Goal: Information Seeking & Learning: Check status

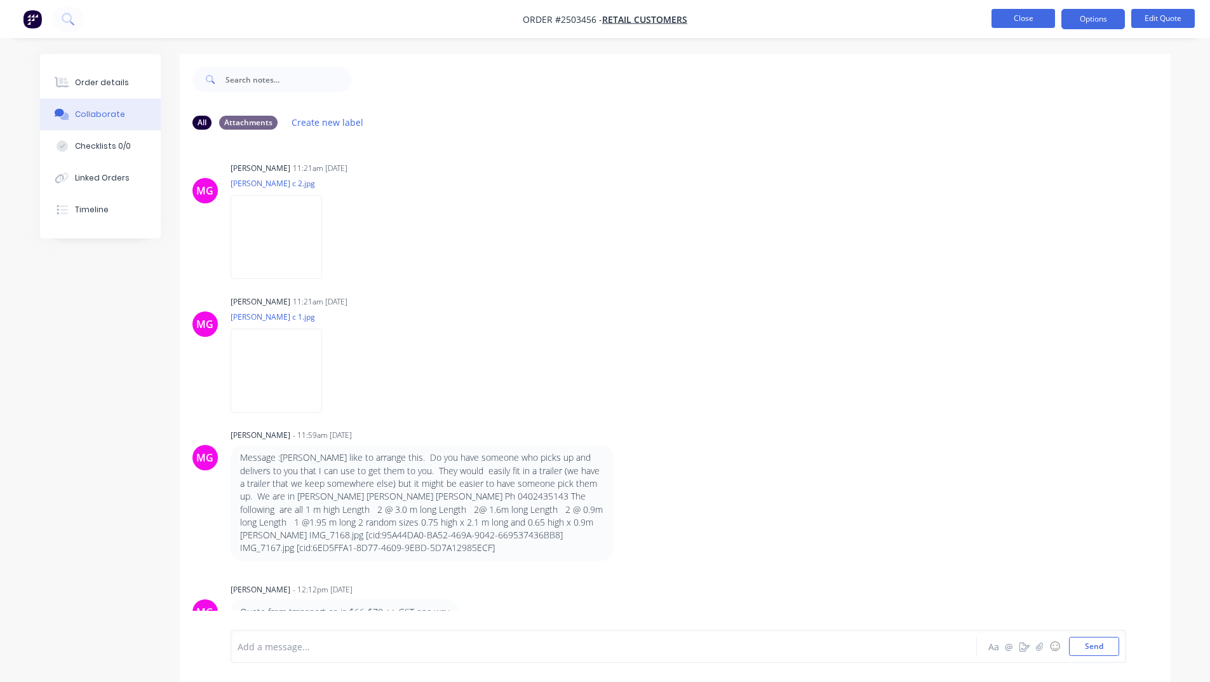
click at [1008, 17] on button "Close" at bounding box center [1024, 18] width 64 height 19
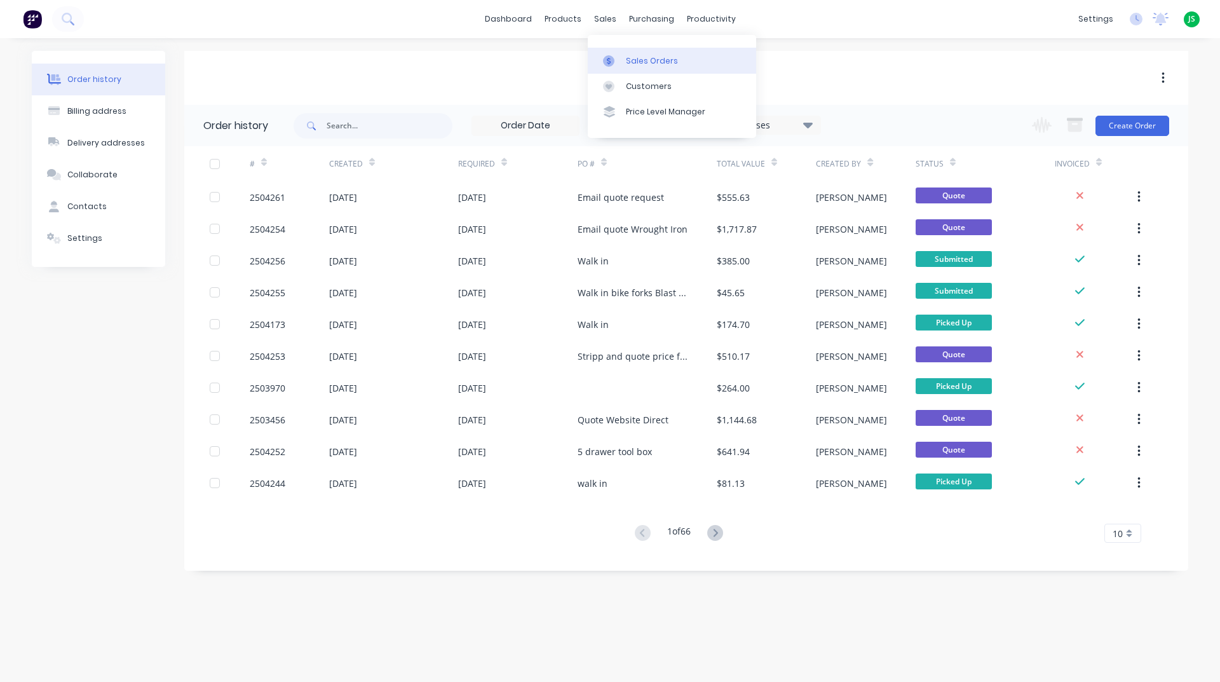
click at [612, 57] on icon at bounding box center [608, 60] width 11 height 11
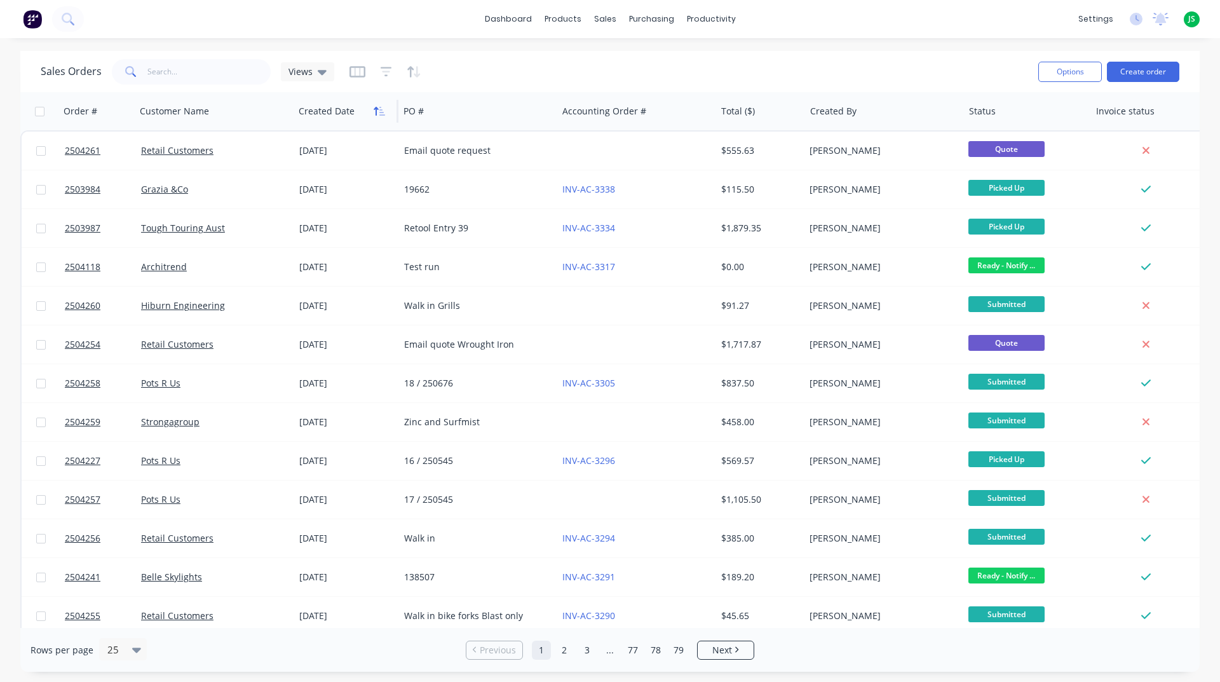
click at [379, 115] on icon "button" at bounding box center [382, 111] width 6 height 9
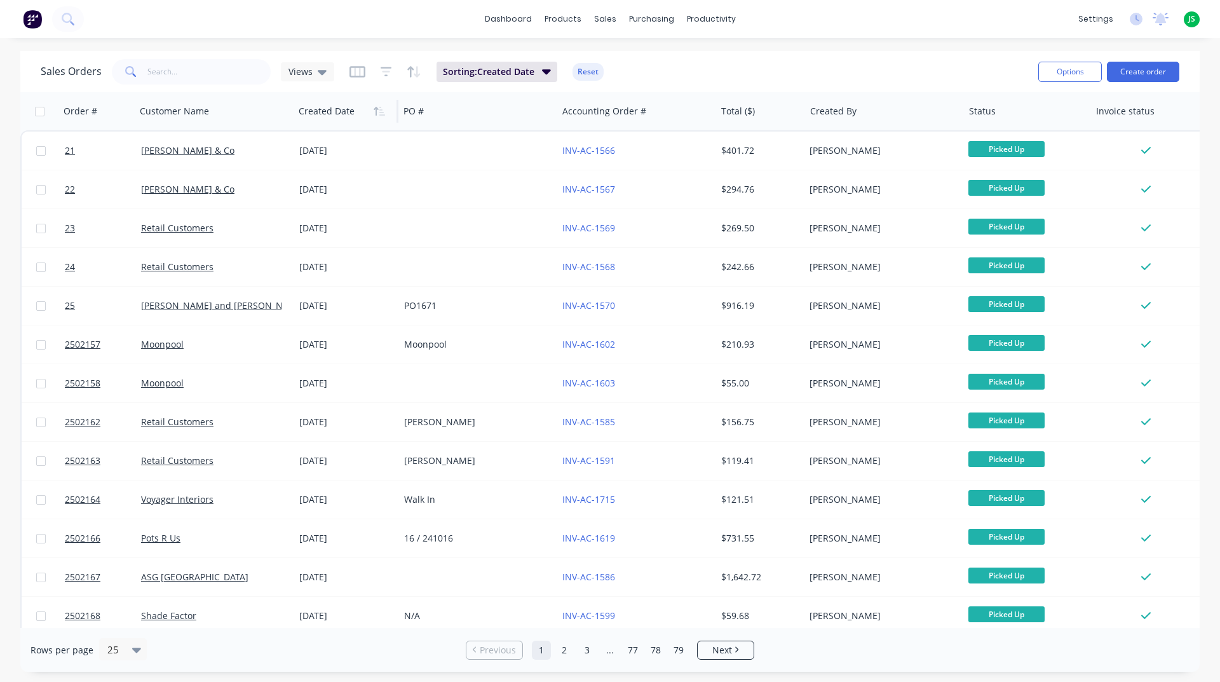
click at [382, 108] on icon "button" at bounding box center [379, 111] width 11 height 10
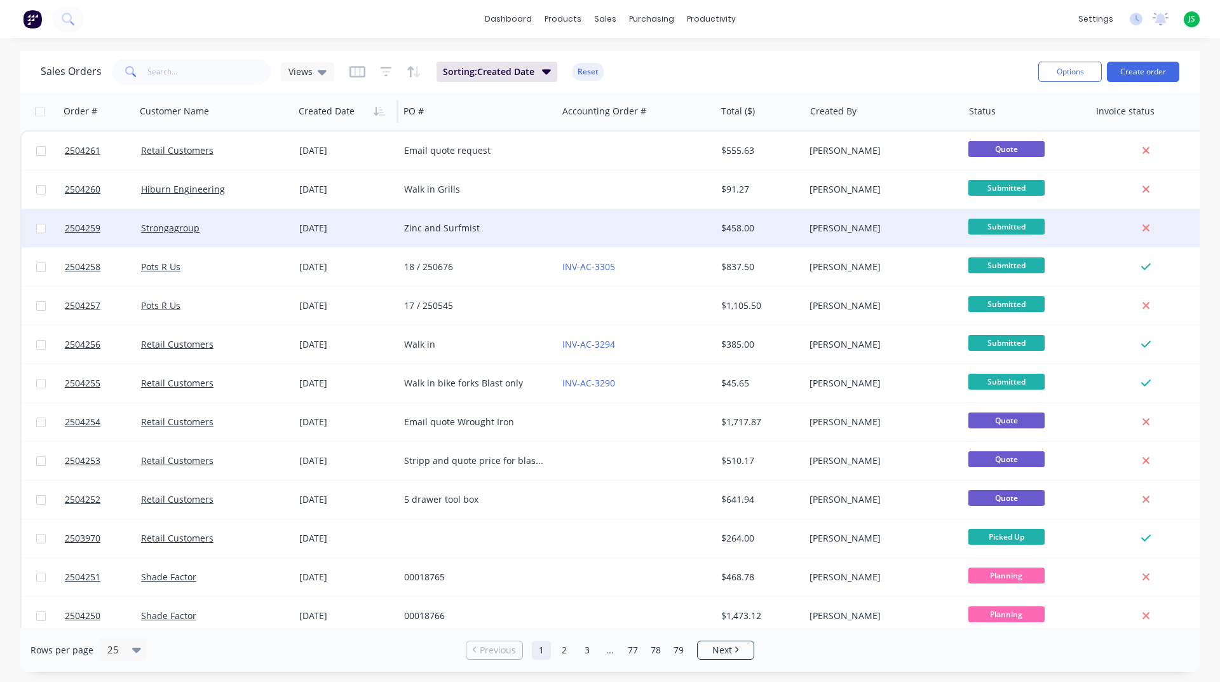
click at [377, 224] on div "[DATE]" at bounding box center [346, 228] width 95 height 13
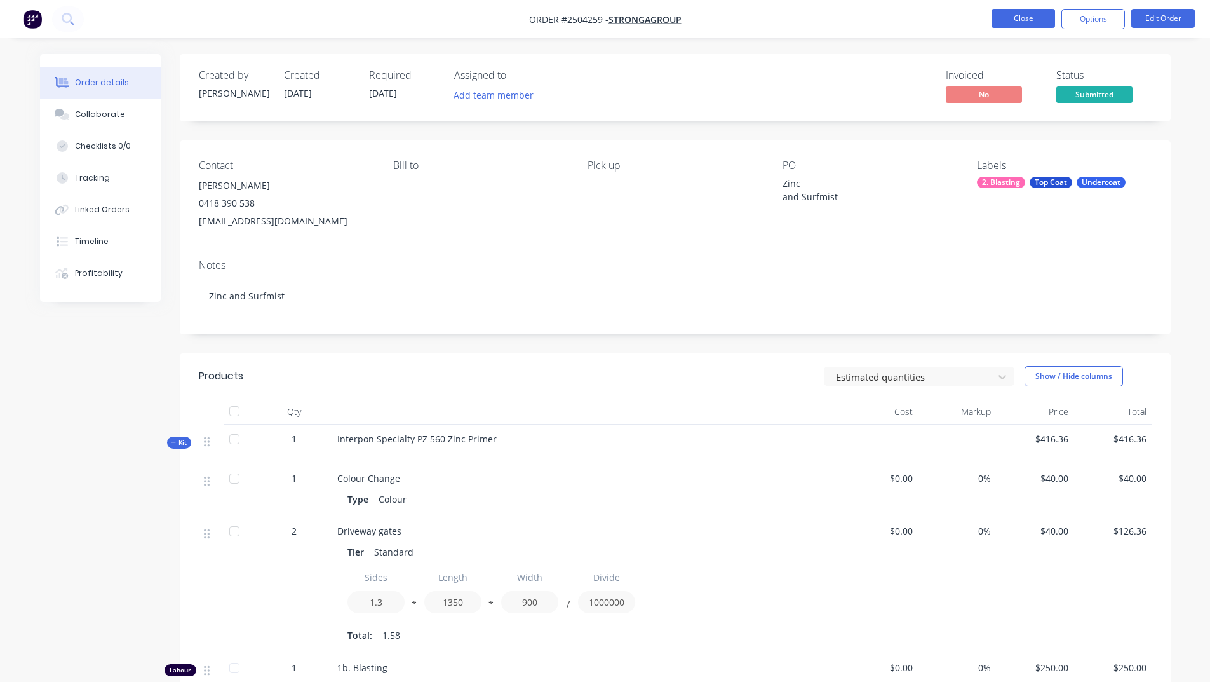
click at [1007, 22] on button "Close" at bounding box center [1024, 18] width 64 height 19
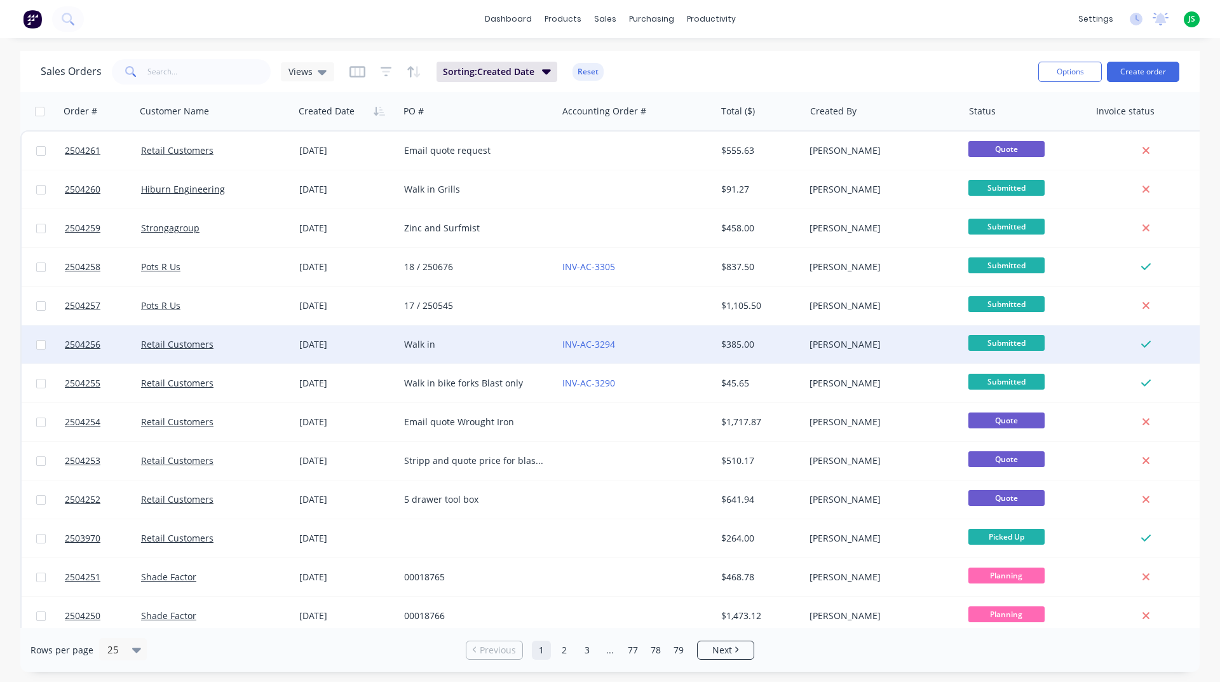
click at [509, 351] on div "Walk in" at bounding box center [478, 344] width 158 height 38
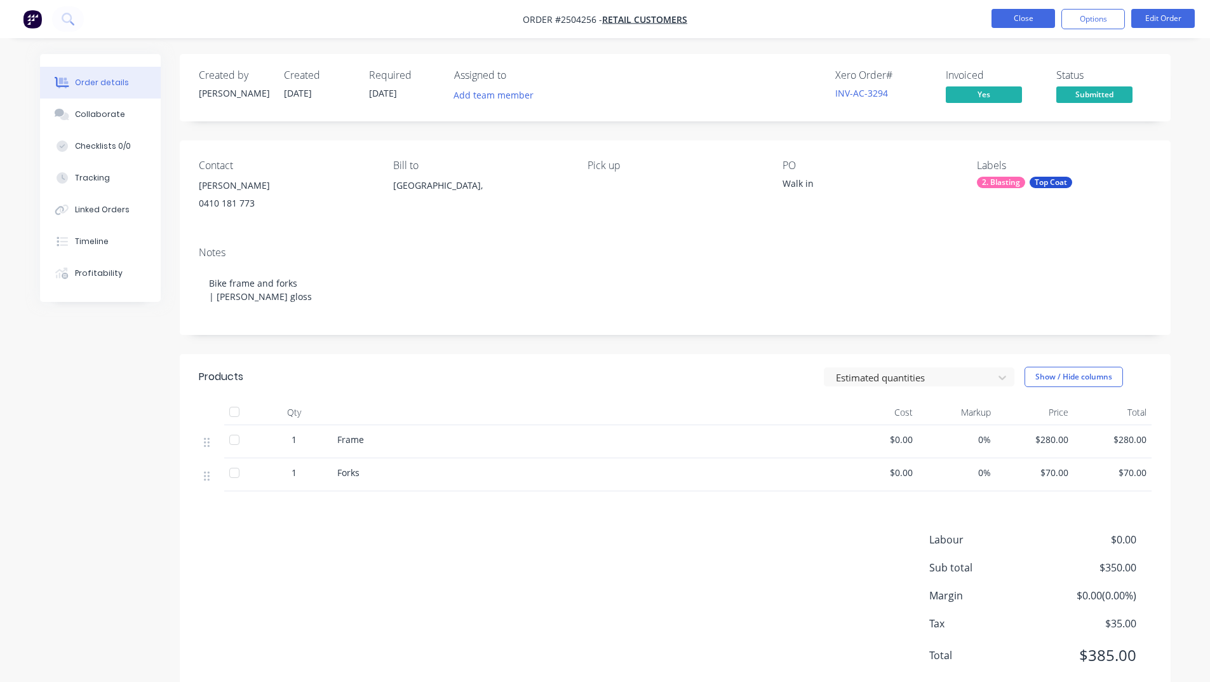
click at [1025, 20] on button "Close" at bounding box center [1024, 18] width 64 height 19
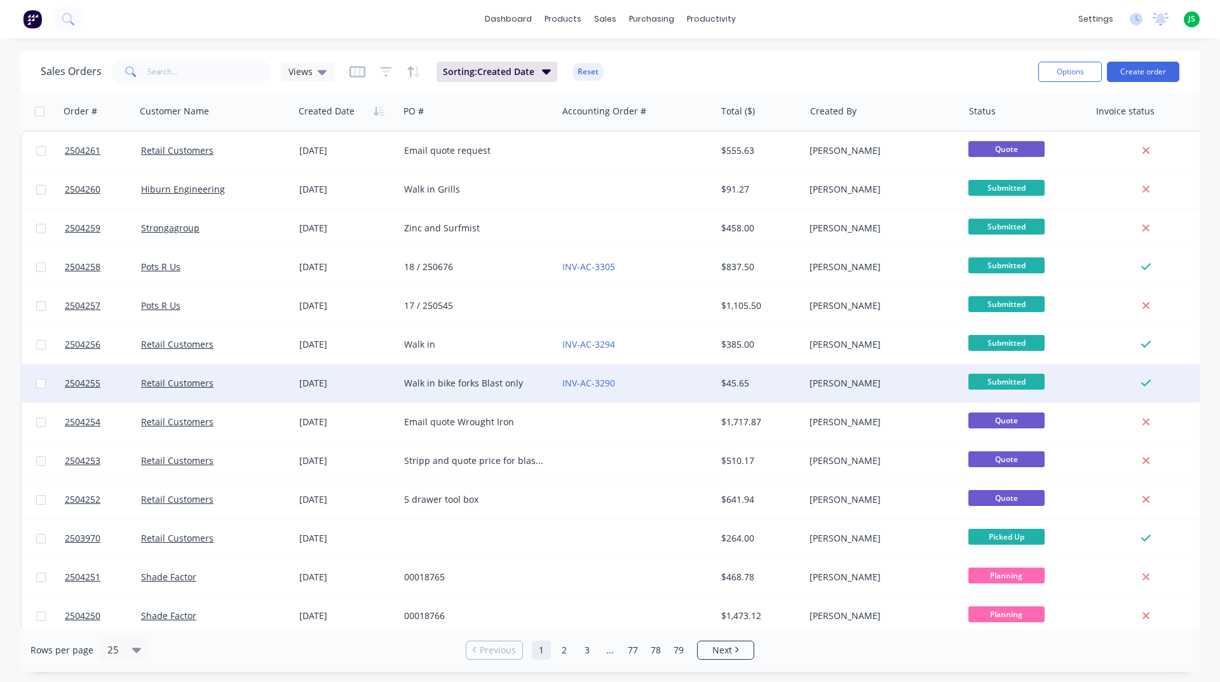
click at [511, 393] on div "Walk in bike forks Blast only" at bounding box center [478, 383] width 158 height 38
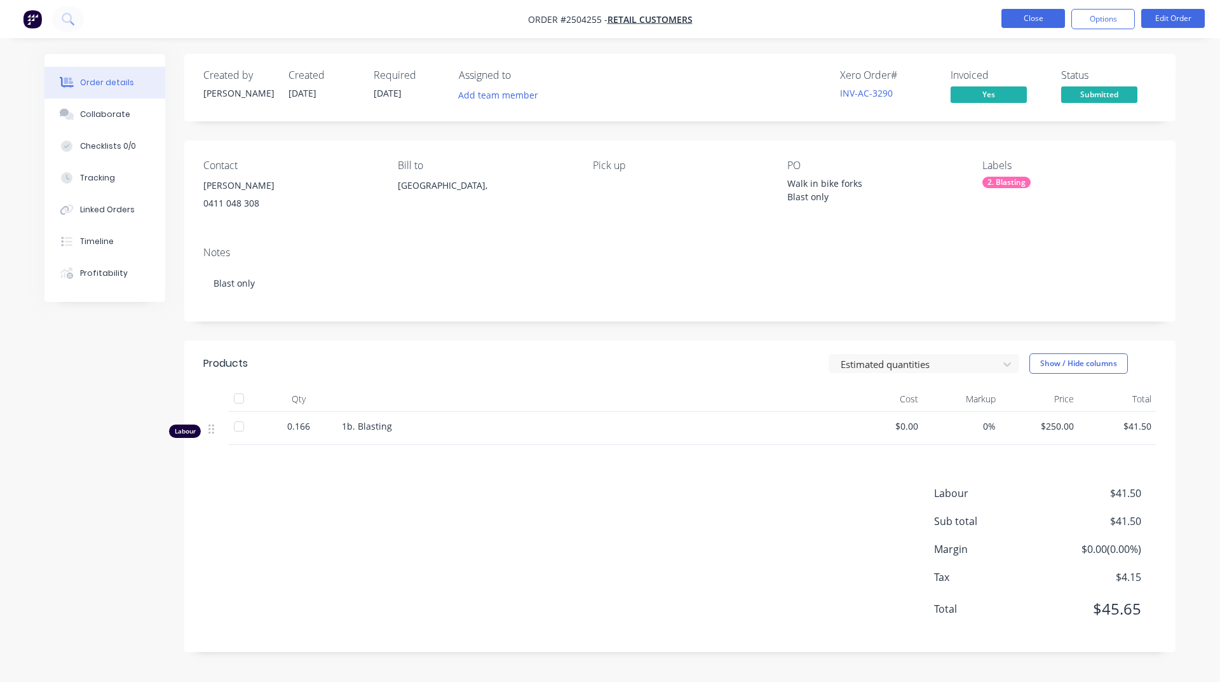
click at [1021, 20] on button "Close" at bounding box center [1033, 18] width 64 height 19
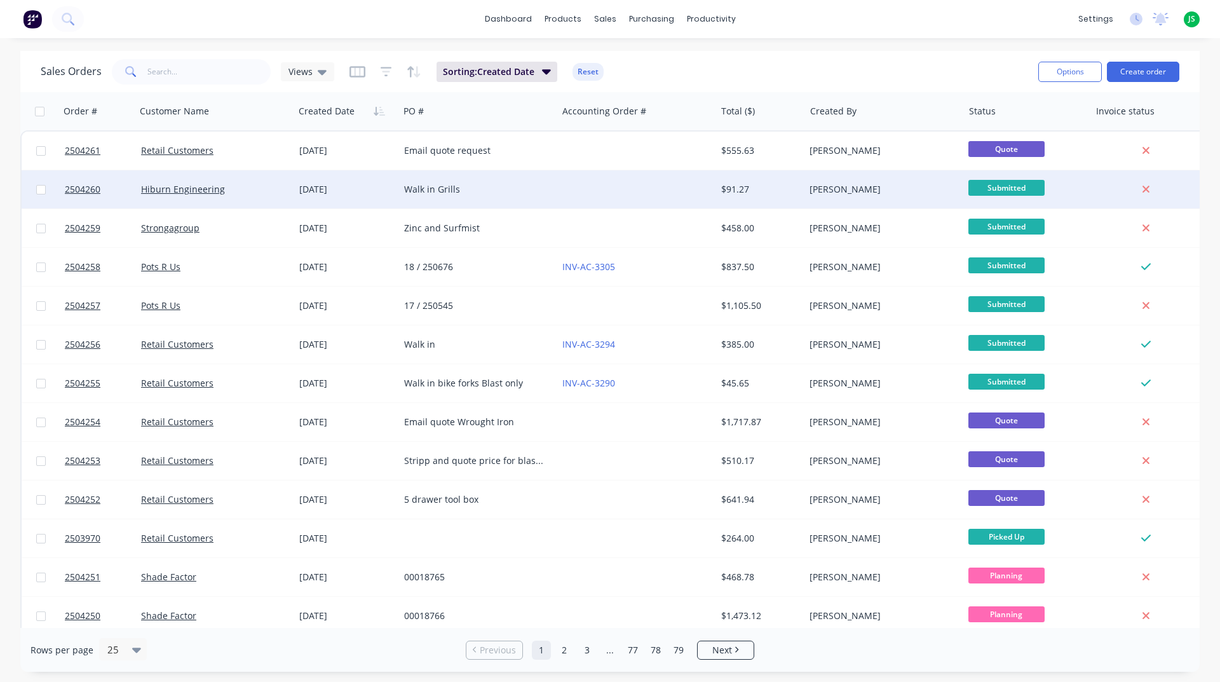
click at [496, 200] on div "Walk in Grills" at bounding box center [478, 189] width 158 height 38
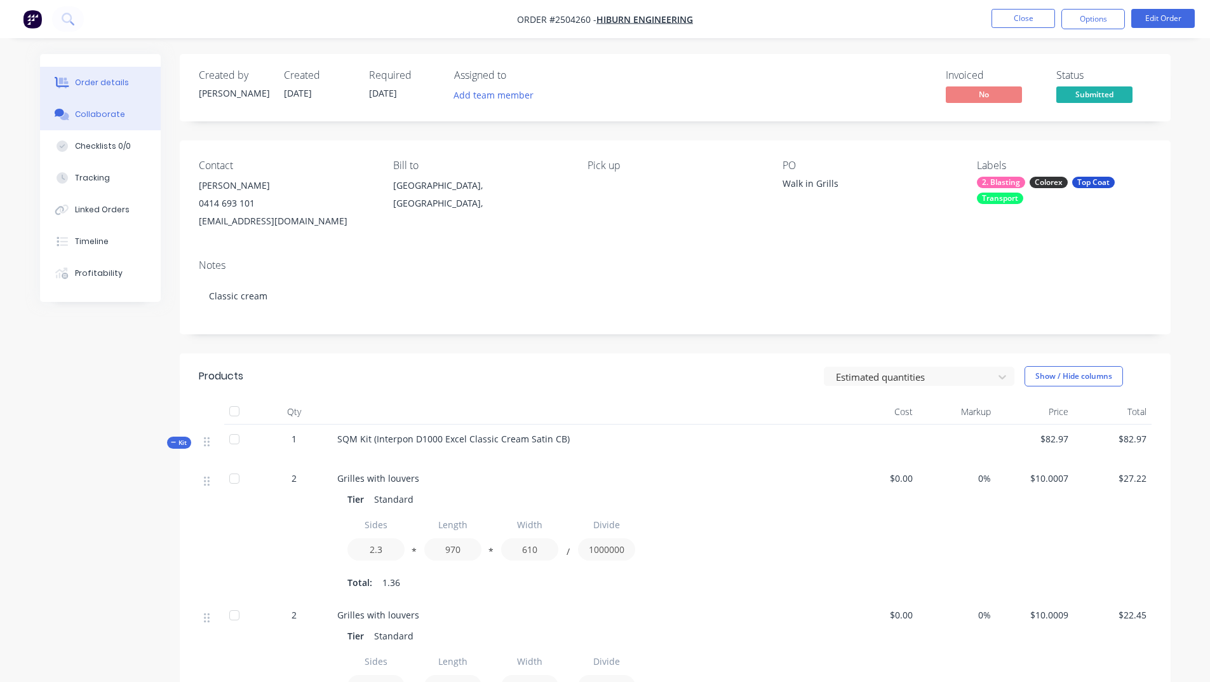
click at [117, 116] on div "Collaborate" at bounding box center [100, 114] width 50 height 11
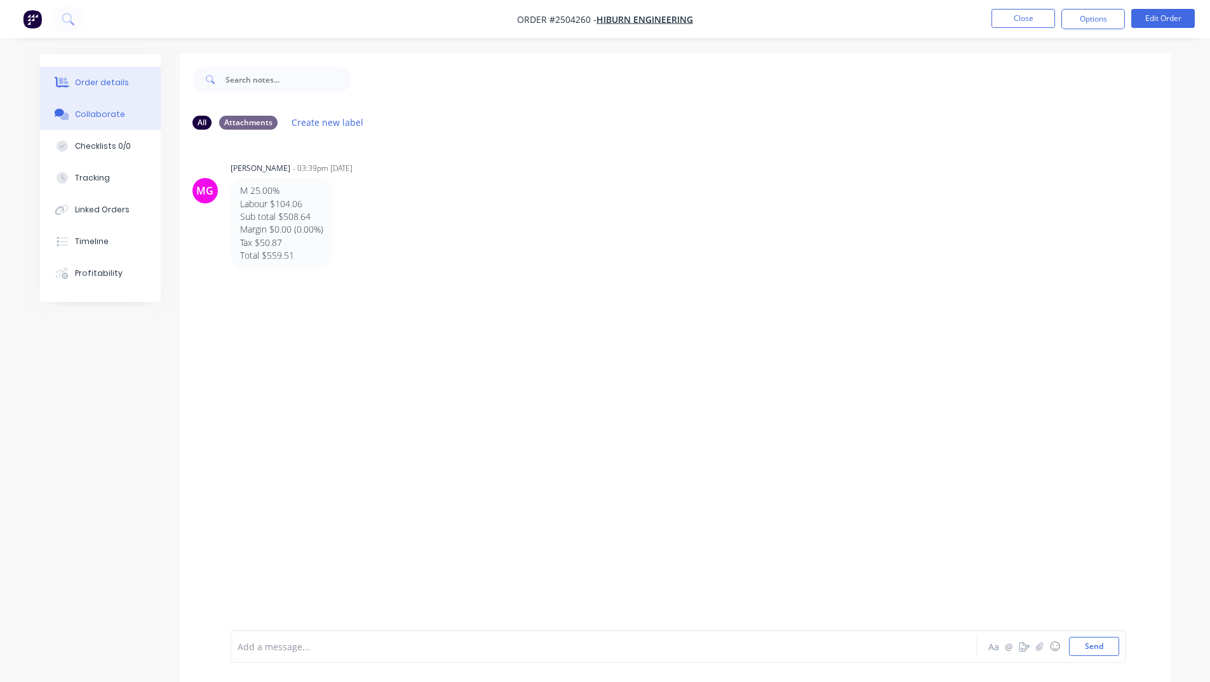
click at [111, 85] on div "Order details" at bounding box center [102, 82] width 54 height 11
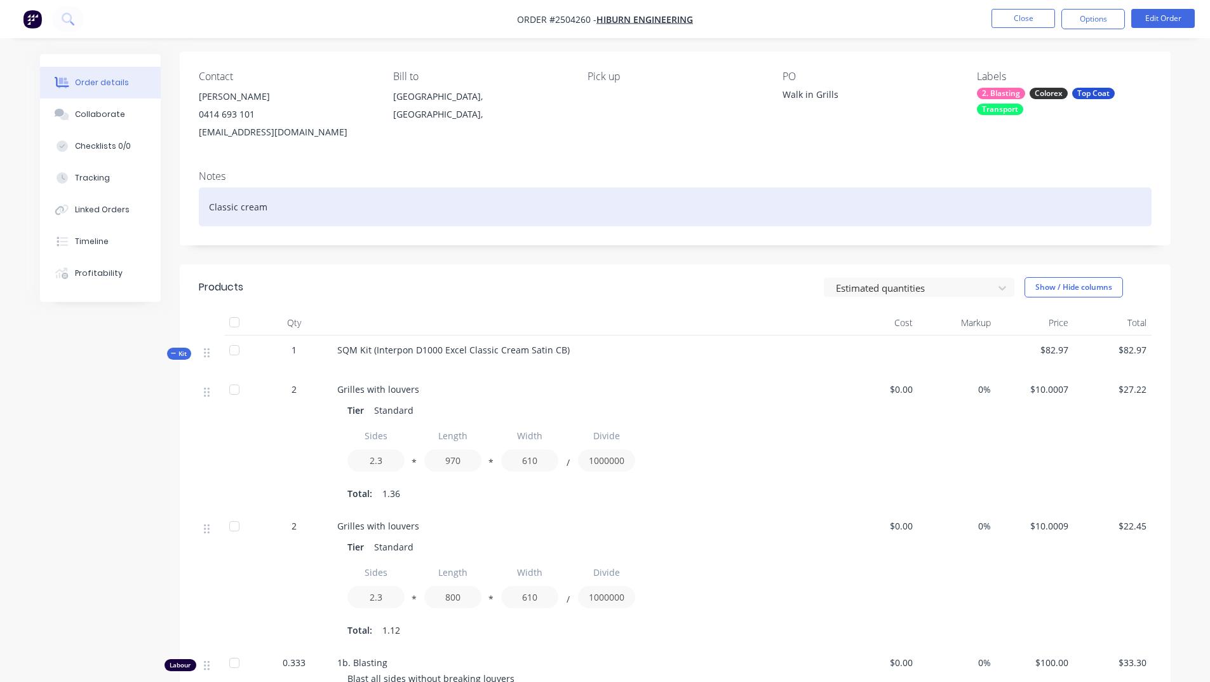
scroll to position [43, 0]
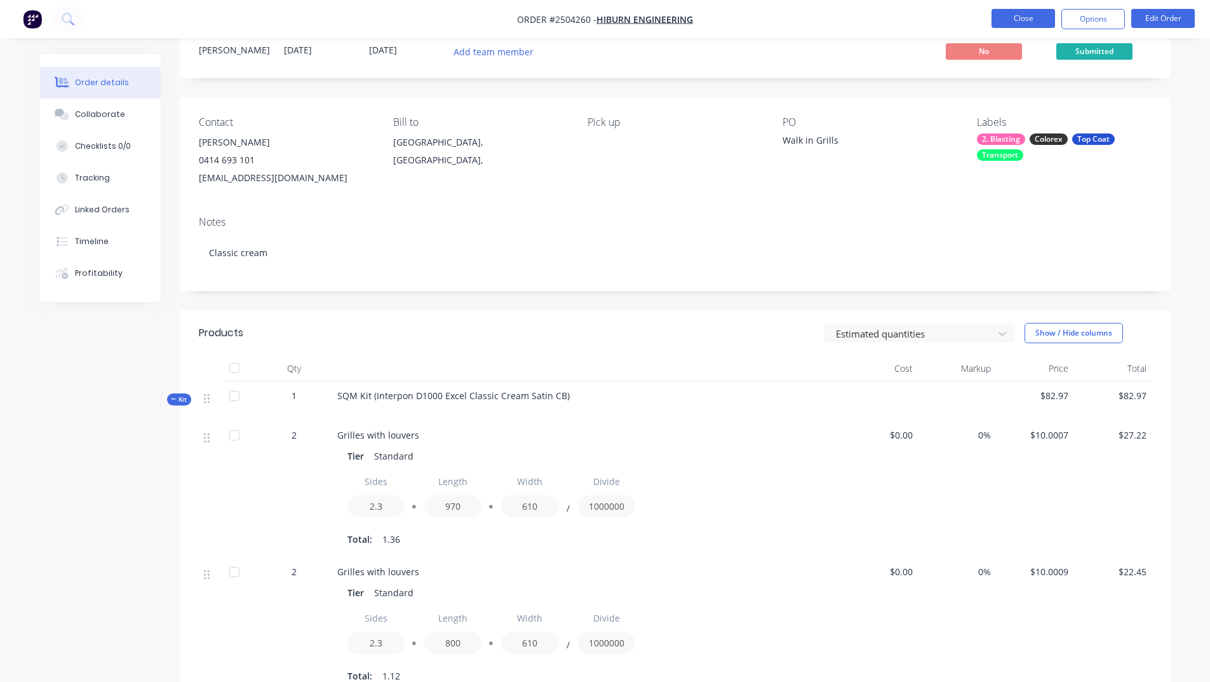
click at [1006, 16] on button "Close" at bounding box center [1024, 18] width 64 height 19
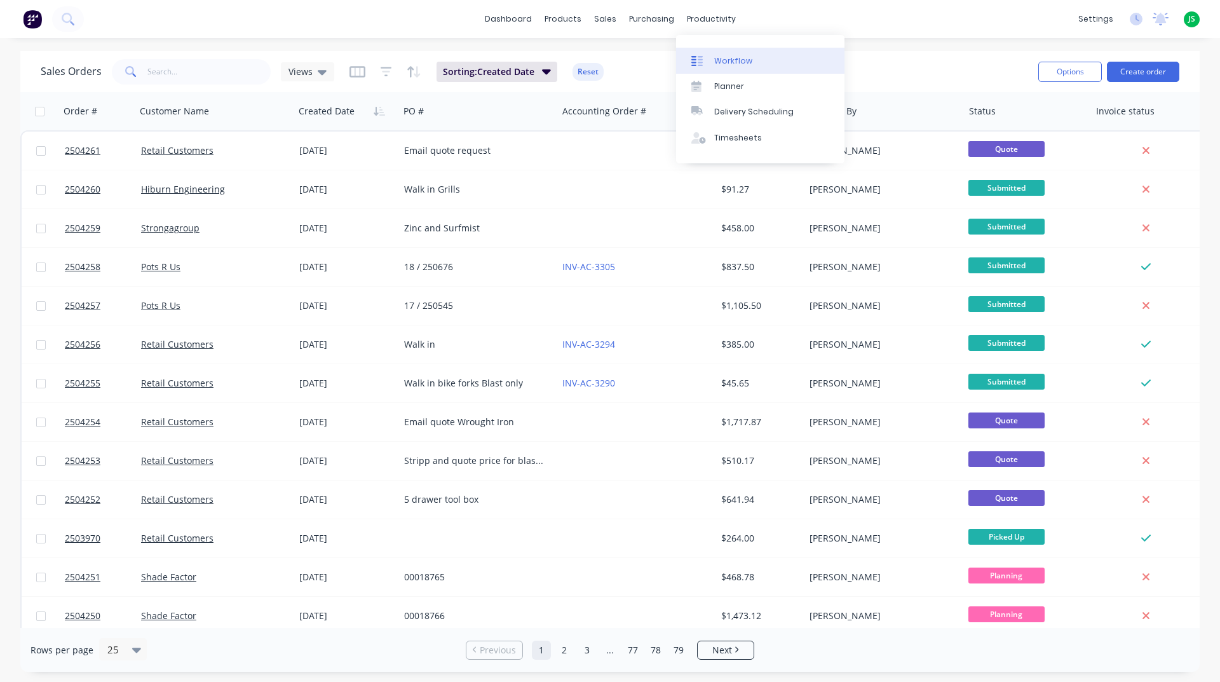
click at [724, 65] on div "Workflow" at bounding box center [733, 60] width 38 height 11
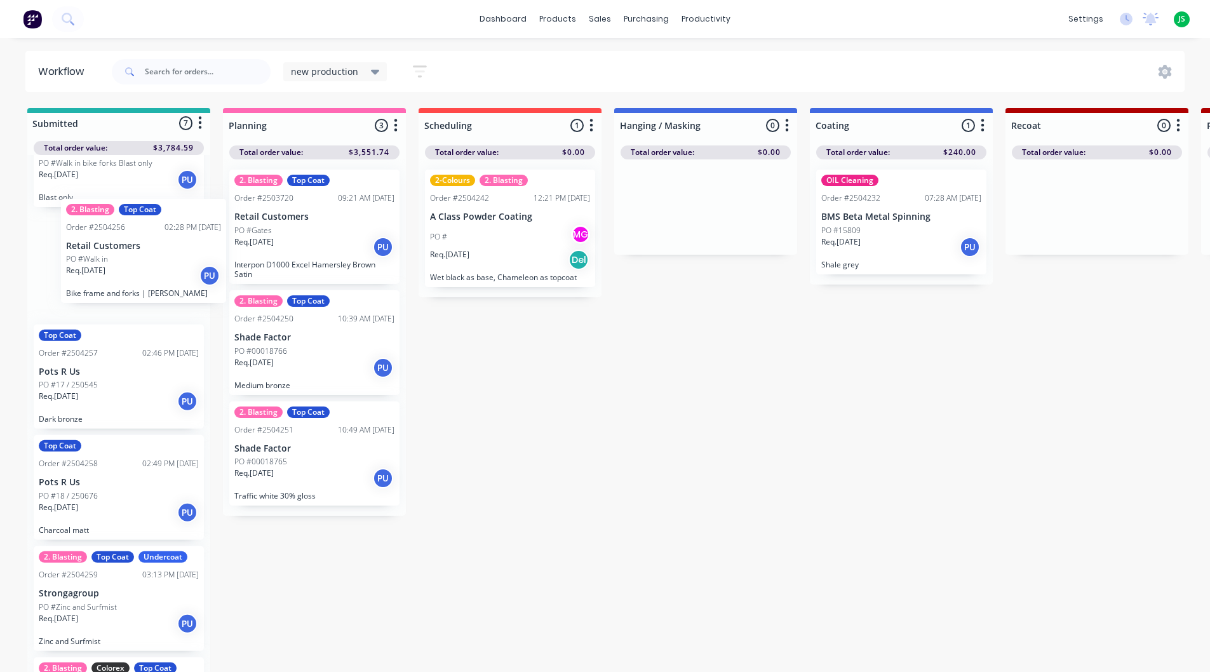
scroll to position [184, 0]
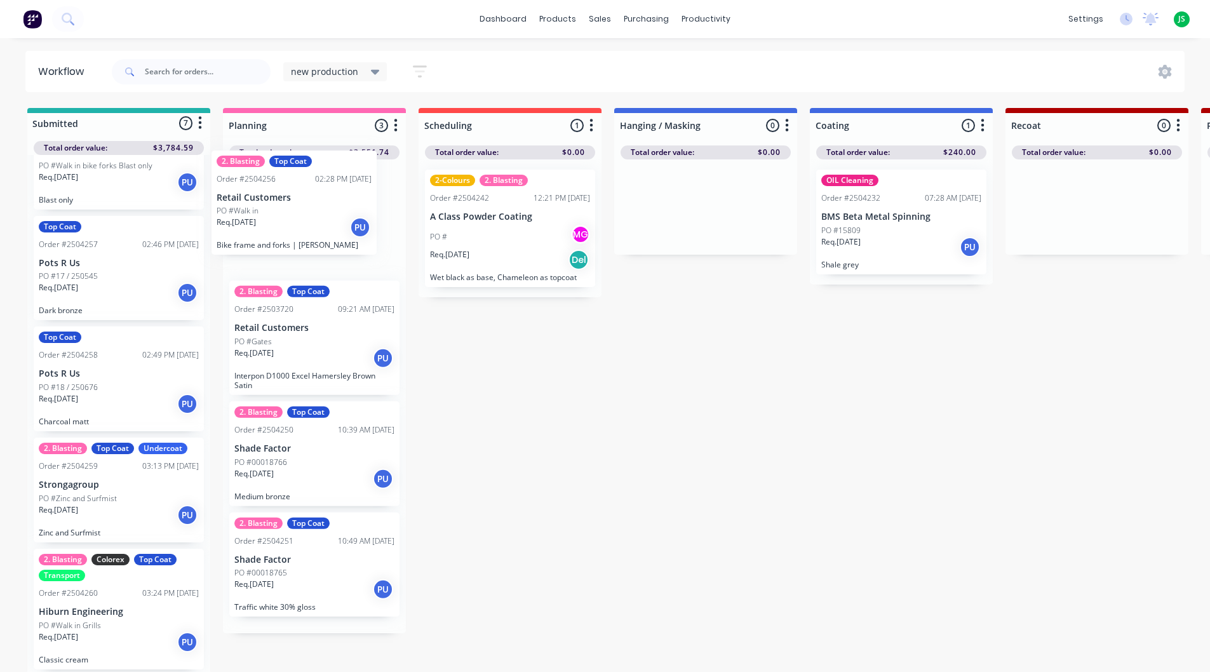
drag, startPoint x: 117, startPoint y: 278, endPoint x: 306, endPoint y: 221, distance: 197.7
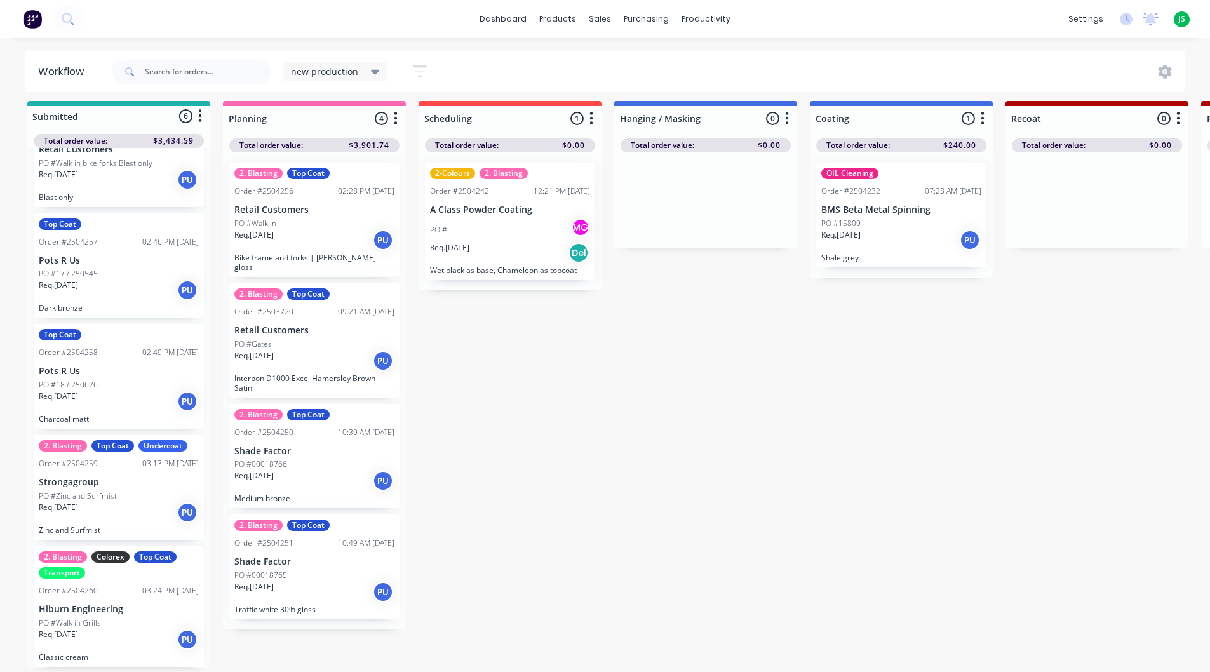
scroll to position [17, 0]
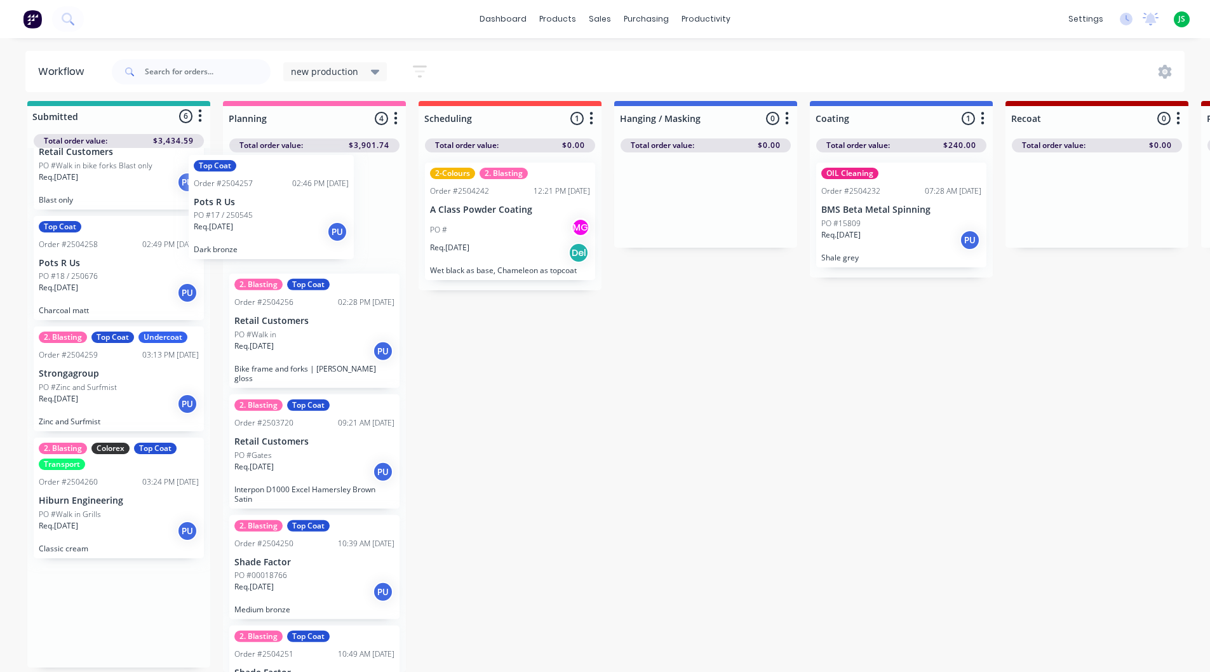
drag, startPoint x: 102, startPoint y: 258, endPoint x: 279, endPoint y: 203, distance: 184.9
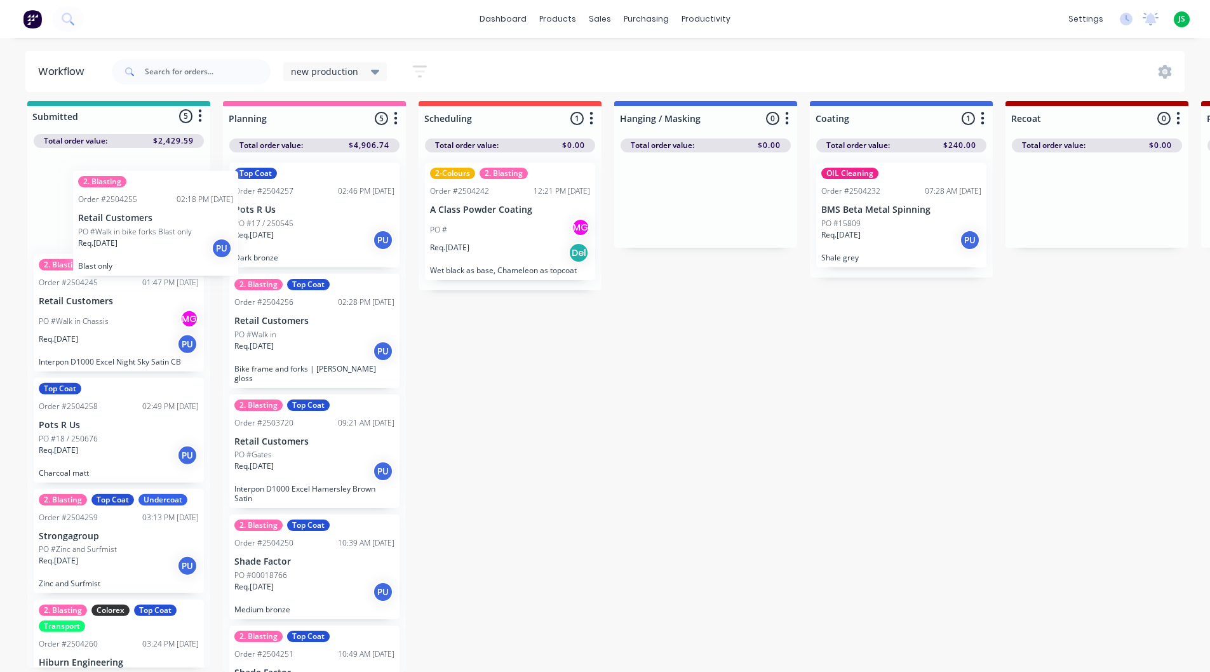
scroll to position [0, 0]
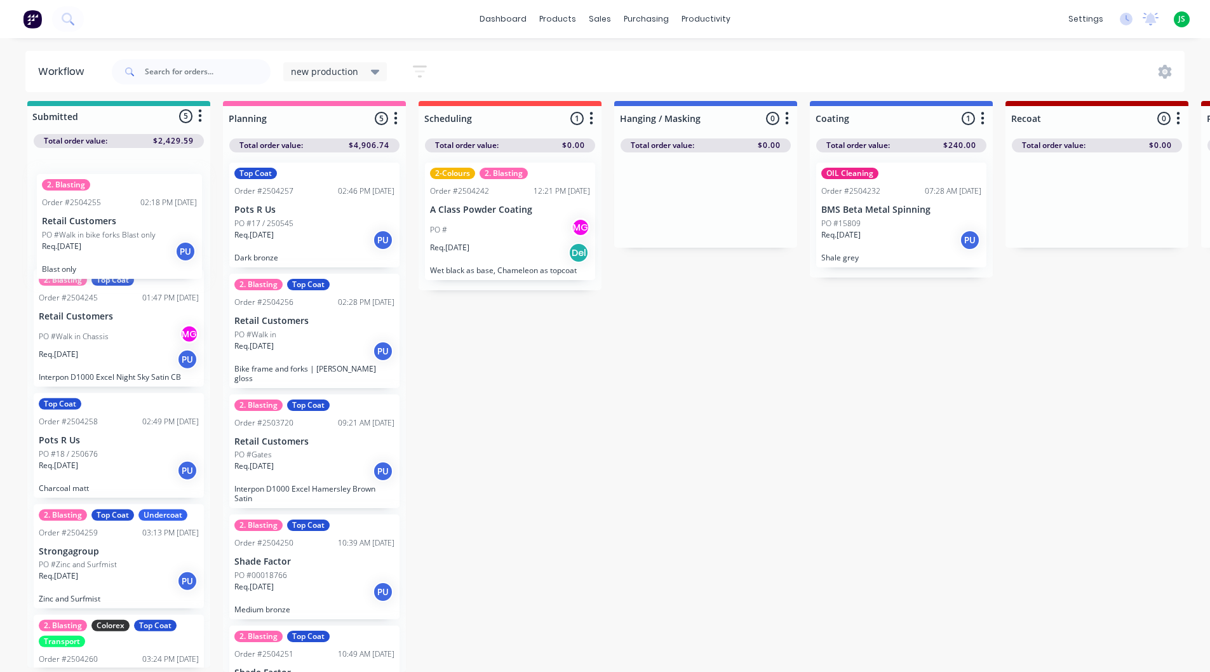
drag, startPoint x: 119, startPoint y: 276, endPoint x: 133, endPoint y: 248, distance: 30.7
click at [133, 248] on div "2. Blasting Top Coat Order #2504245 01:47 PM [DATE] Retail Customers PO #Walk i…" at bounding box center [118, 408] width 183 height 520
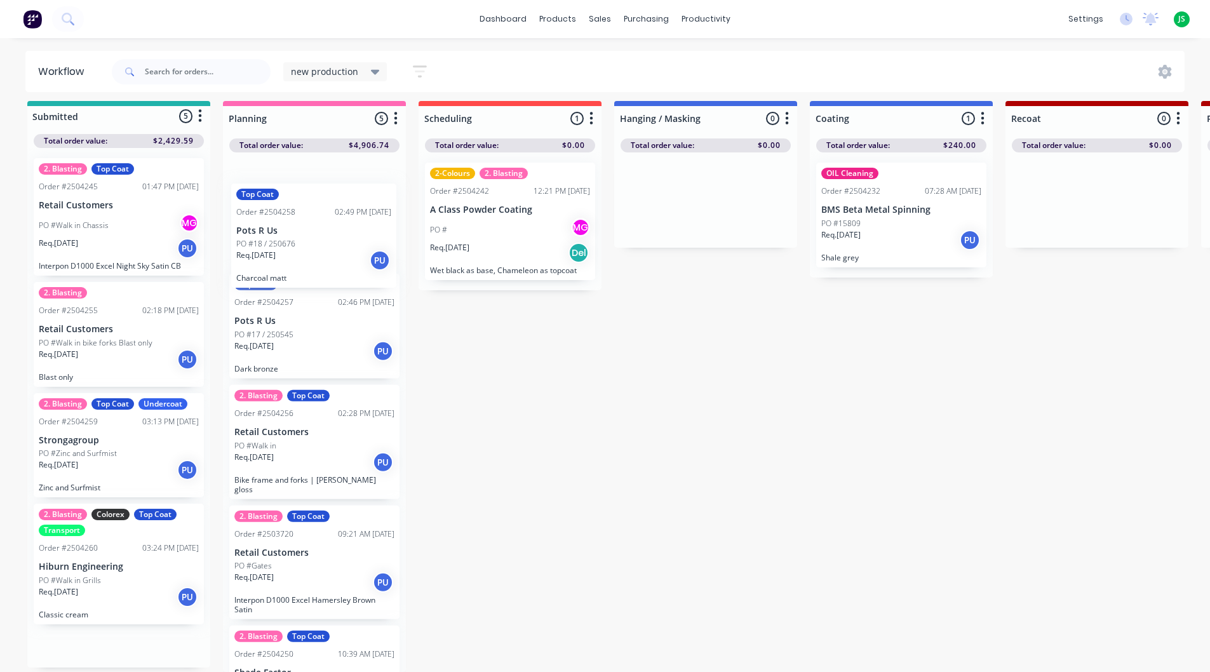
drag, startPoint x: 118, startPoint y: 454, endPoint x: 324, endPoint y: 234, distance: 301.1
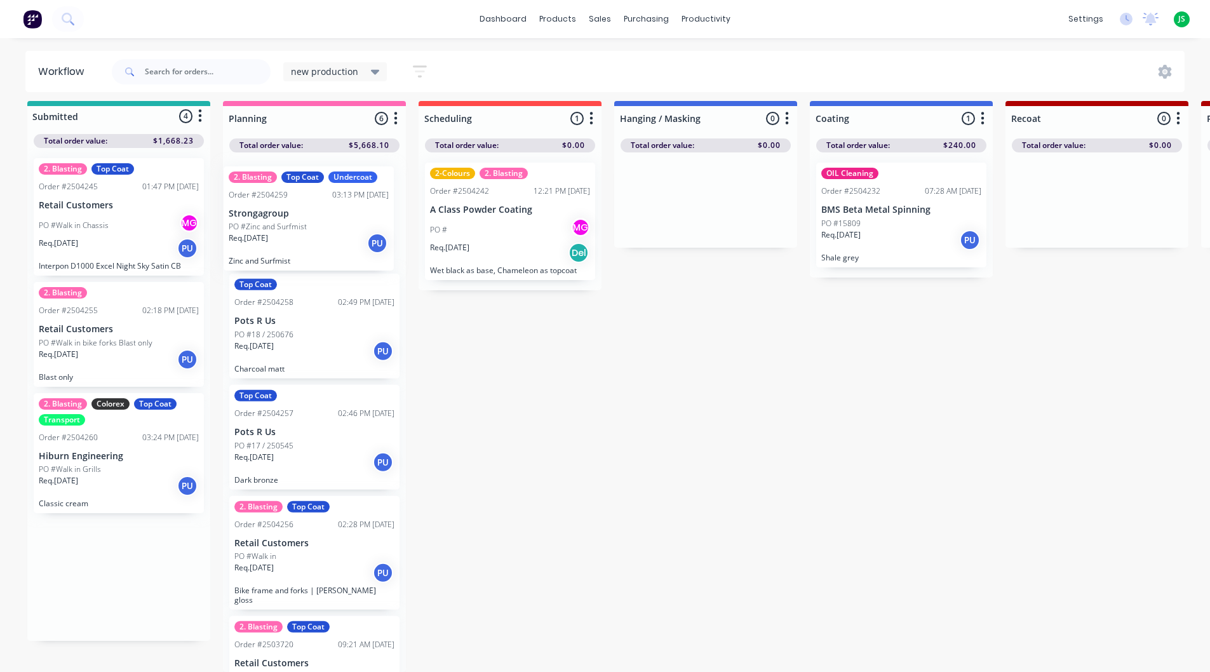
drag, startPoint x: 108, startPoint y: 455, endPoint x: 302, endPoint y: 232, distance: 294.9
click at [504, 266] on p "Wet black as base, Chameleon as topcoat" at bounding box center [510, 271] width 160 height 10
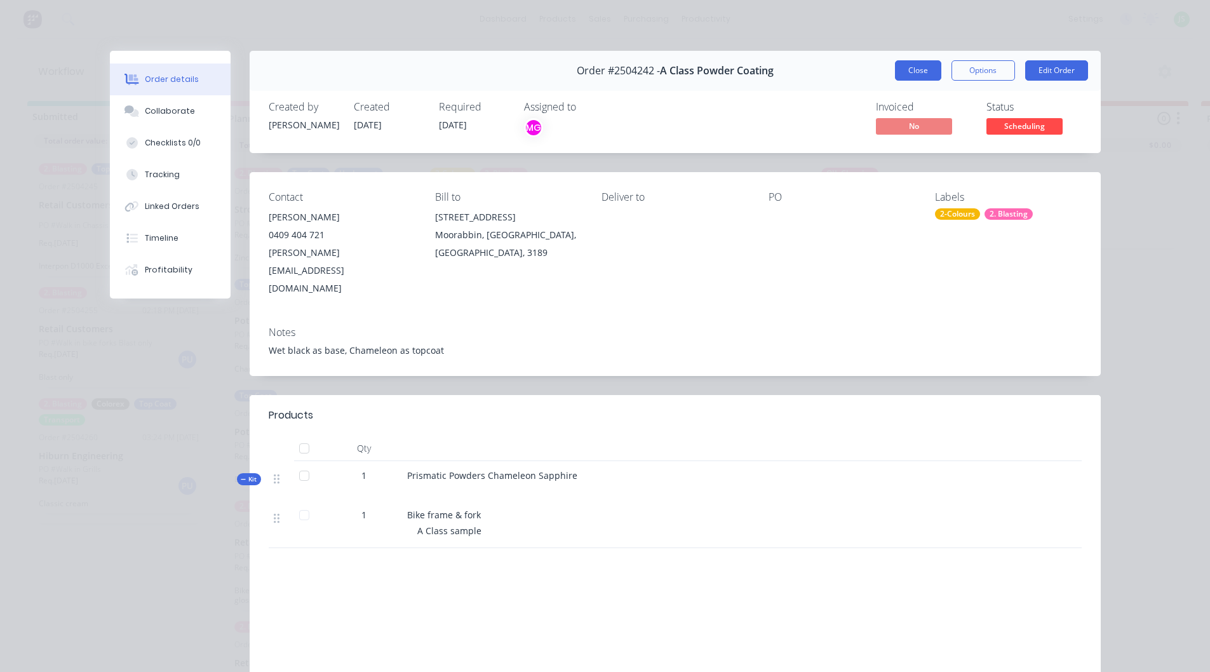
click at [908, 64] on button "Close" at bounding box center [918, 70] width 46 height 20
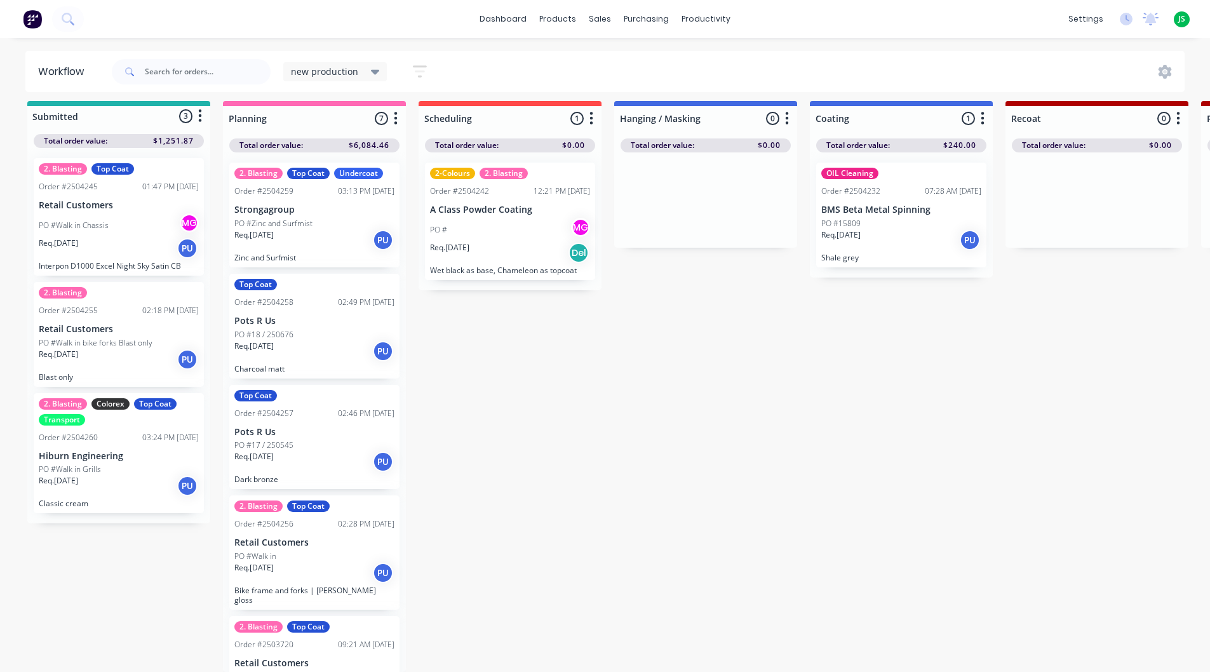
click at [493, 266] on p "Wet black as base, Chameleon as topcoat" at bounding box center [510, 271] width 160 height 10
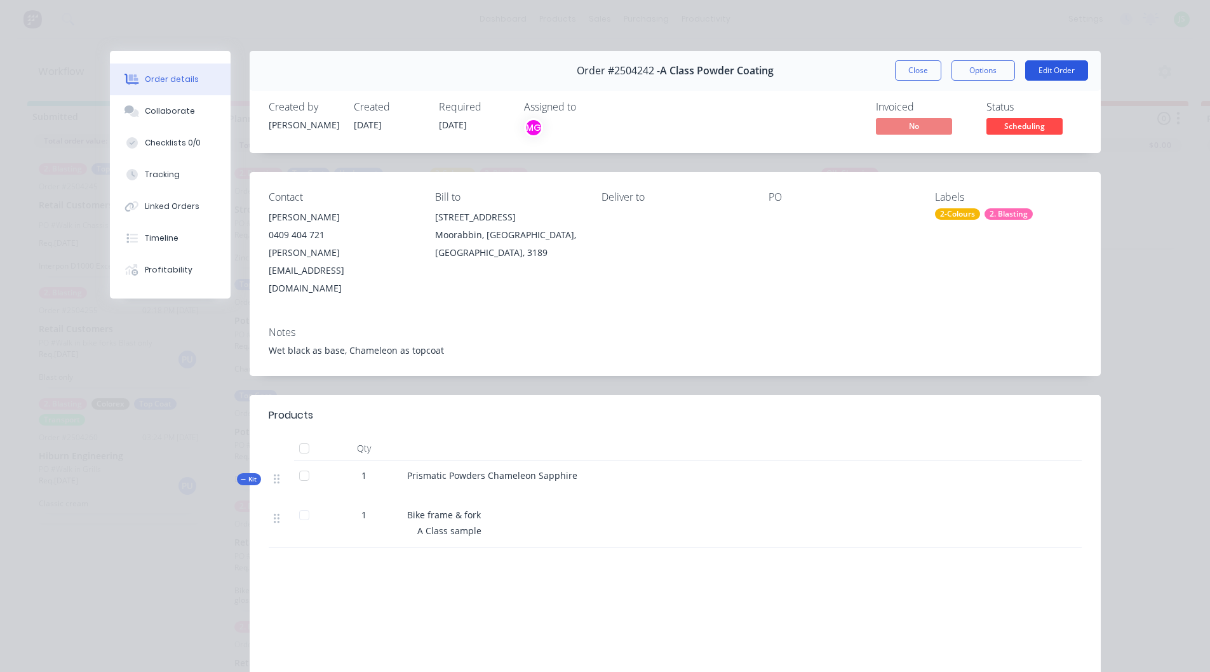
click at [1044, 75] on button "Edit Order" at bounding box center [1056, 70] width 63 height 20
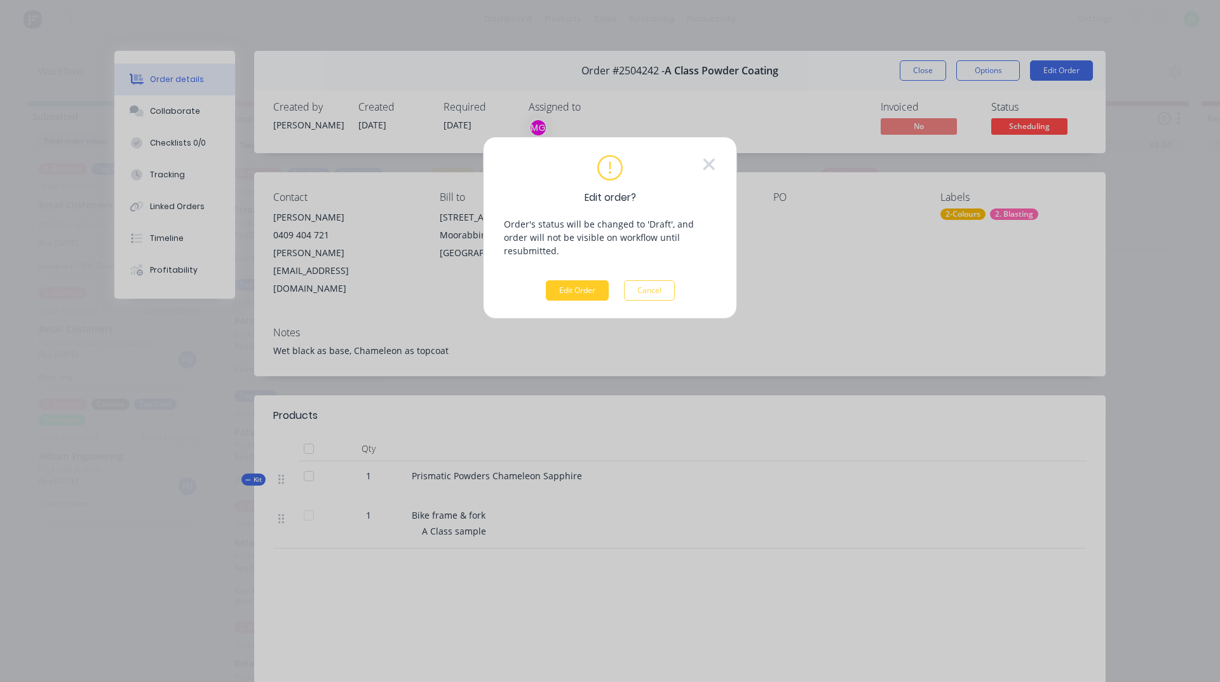
click at [560, 280] on button "Edit Order" at bounding box center [577, 290] width 63 height 20
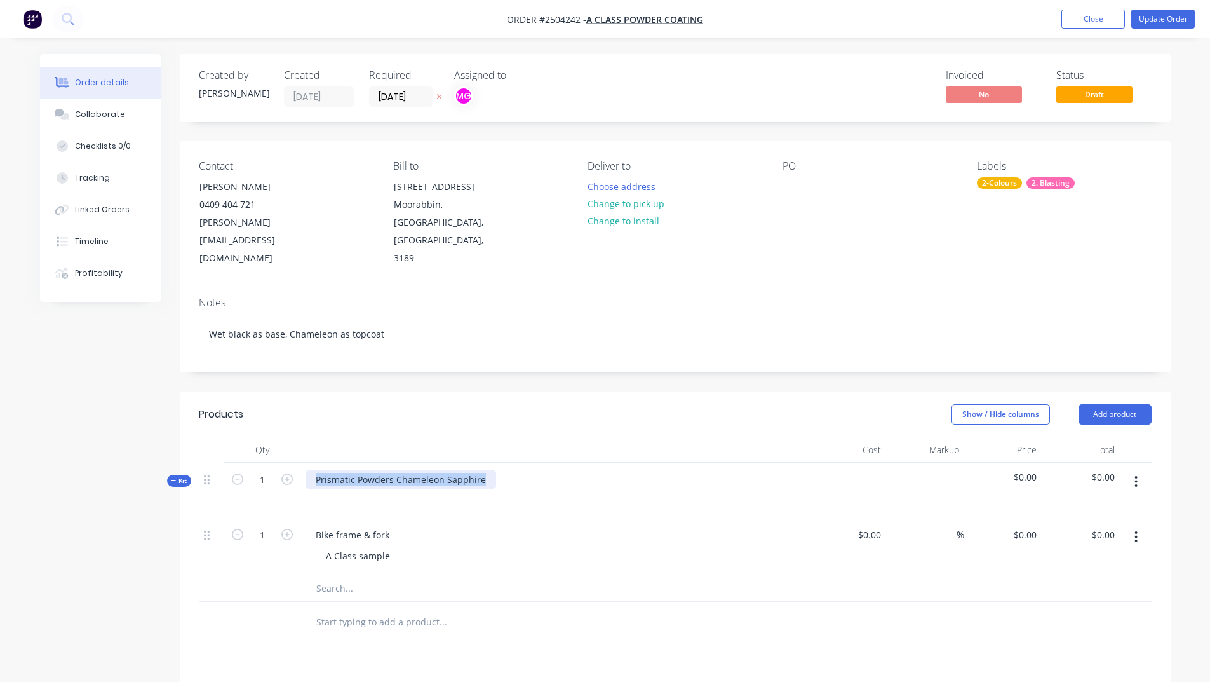
drag, startPoint x: 482, startPoint y: 445, endPoint x: 311, endPoint y: 452, distance: 171.7
click at [311, 470] on div "Prismatic Powders Chameleon Sapphire" at bounding box center [401, 479] width 191 height 18
drag, startPoint x: 567, startPoint y: 443, endPoint x: 306, endPoint y: 447, distance: 261.1
click at [306, 470] on div "[PERSON_NAME] base coat, orange and yellow fade, clear top coat" at bounding box center [456, 479] width 301 height 18
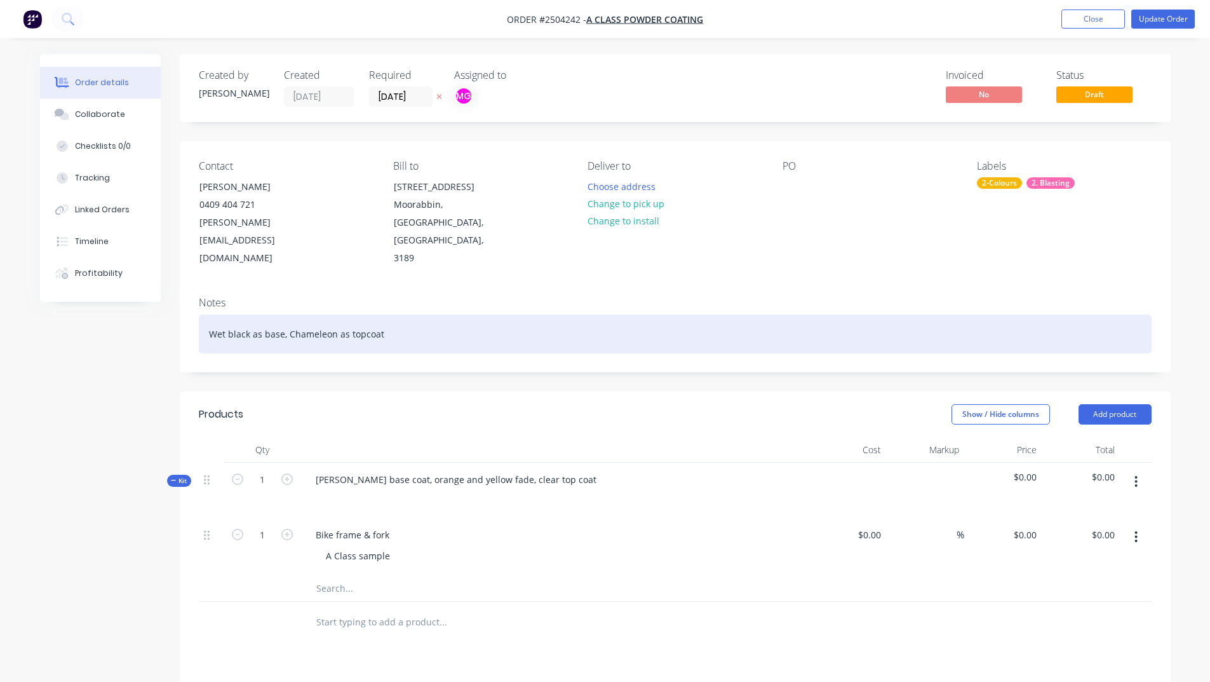
click at [624, 314] on div "Wet black as base, Chameleon as topcoat" at bounding box center [675, 333] width 953 height 39
drag, startPoint x: 417, startPoint y: 302, endPoint x: 208, endPoint y: 306, distance: 209.0
click at [208, 314] on div "Wet black as base, Chameleon as topcoat" at bounding box center [675, 333] width 953 height 39
paste div
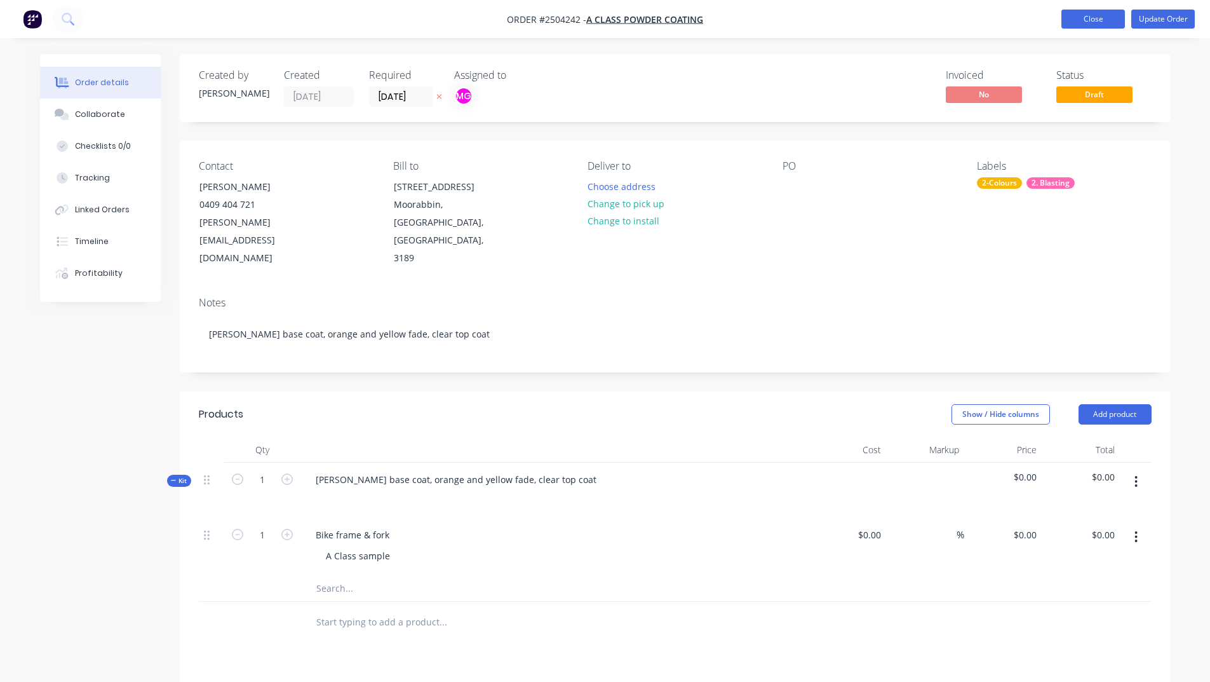
click at [1084, 17] on button "Close" at bounding box center [1093, 19] width 64 height 19
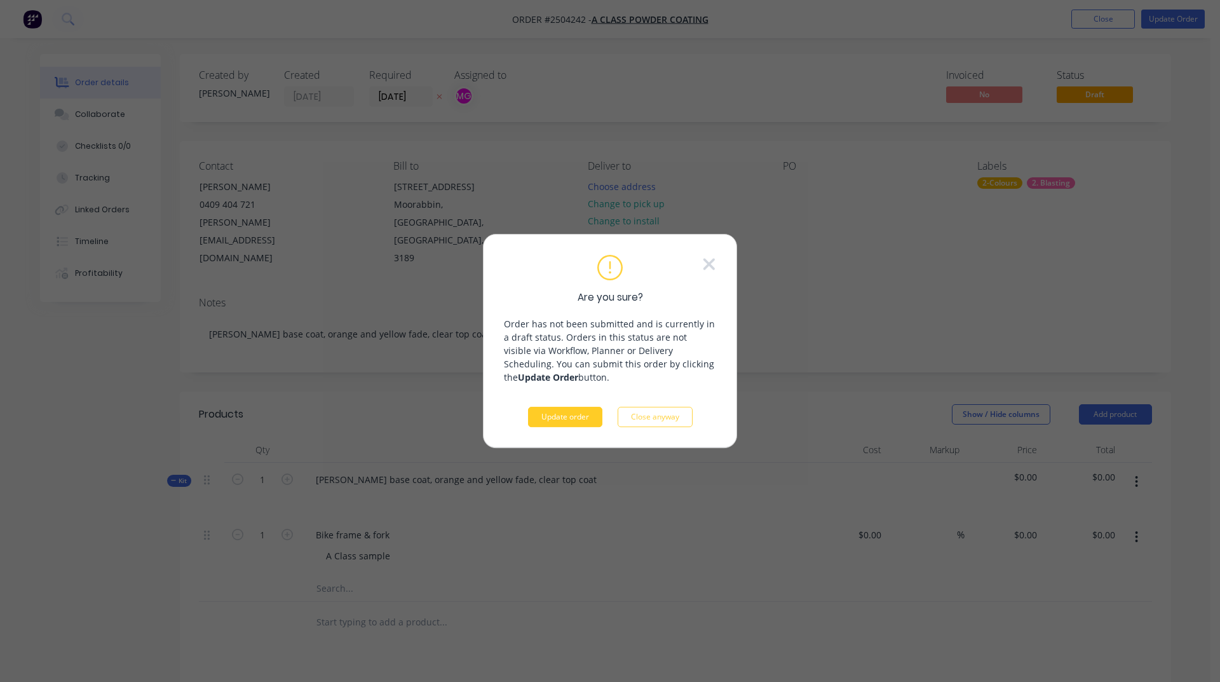
click at [578, 421] on button "Update order" at bounding box center [565, 417] width 74 height 20
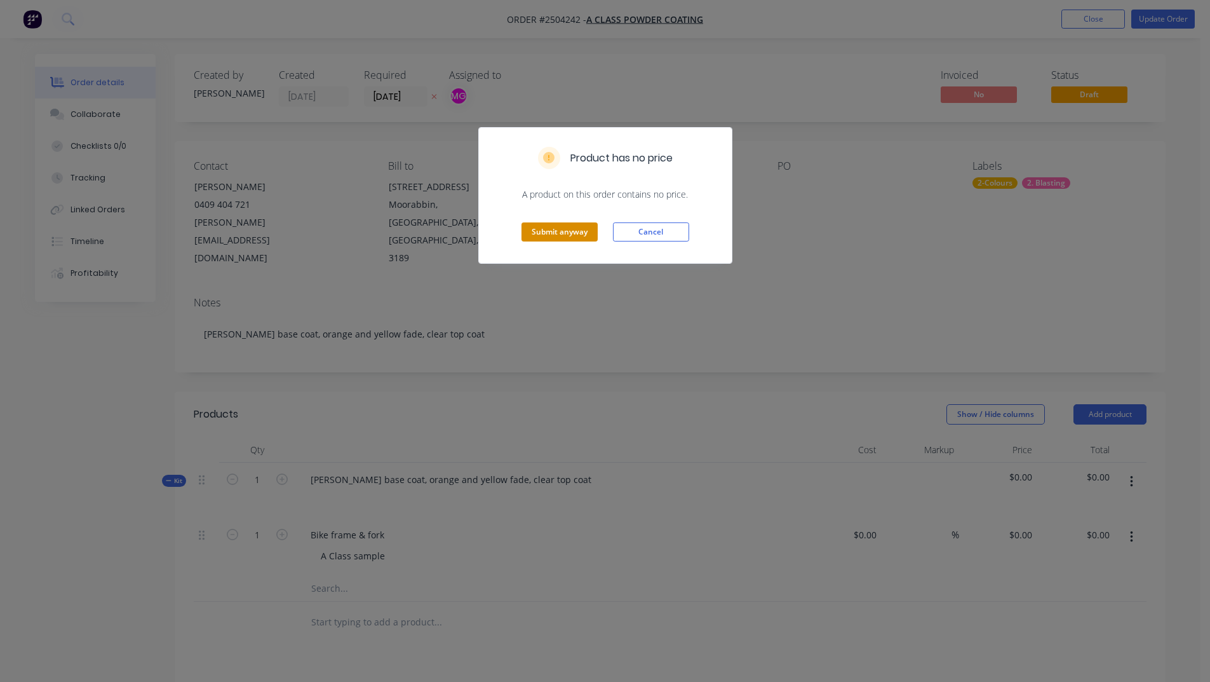
click at [541, 233] on button "Submit anyway" at bounding box center [560, 231] width 76 height 19
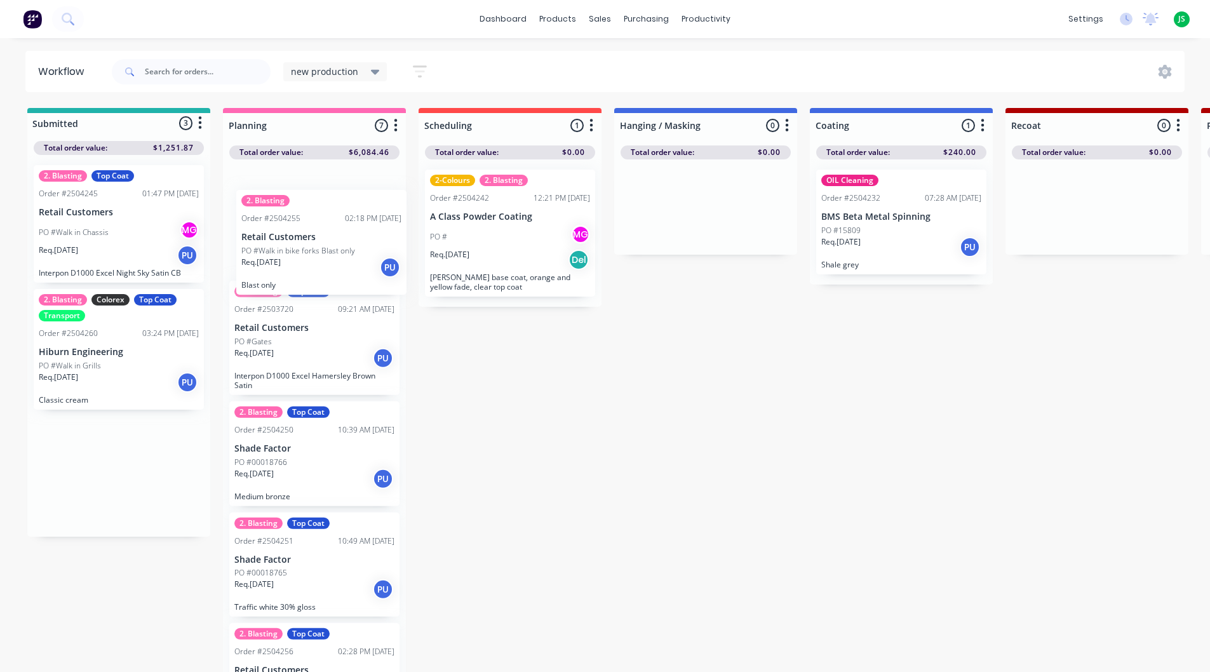
drag, startPoint x: 123, startPoint y: 318, endPoint x: 330, endPoint y: 219, distance: 229.0
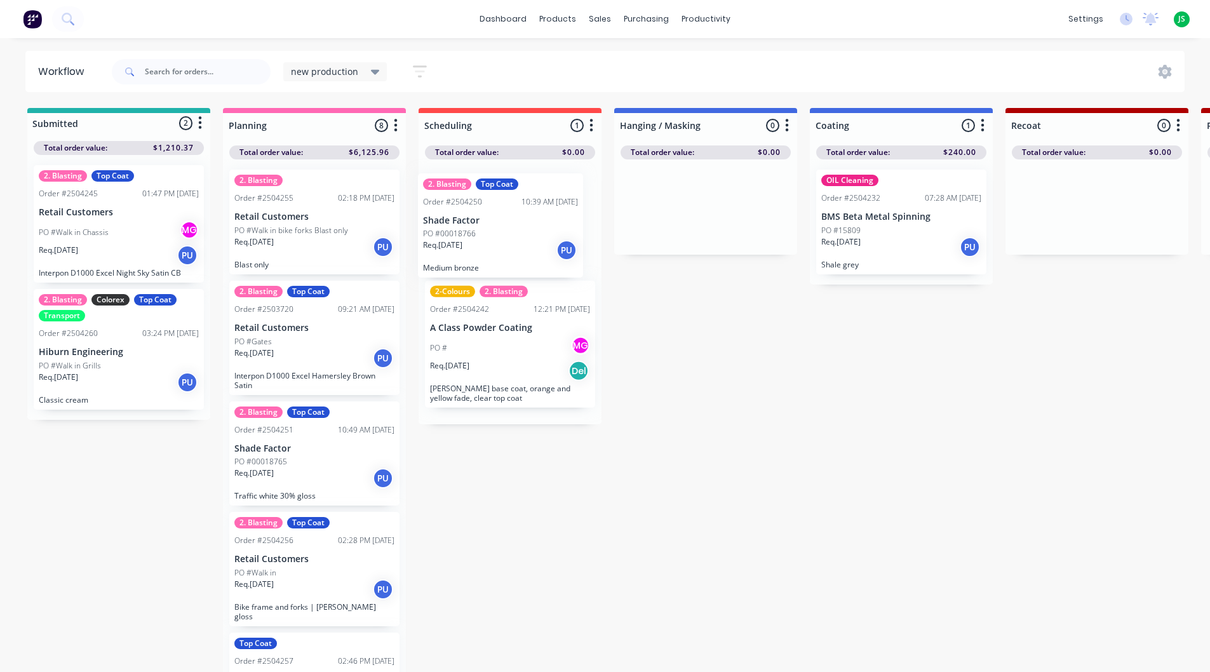
drag, startPoint x: 297, startPoint y: 480, endPoint x: 489, endPoint y: 252, distance: 298.4
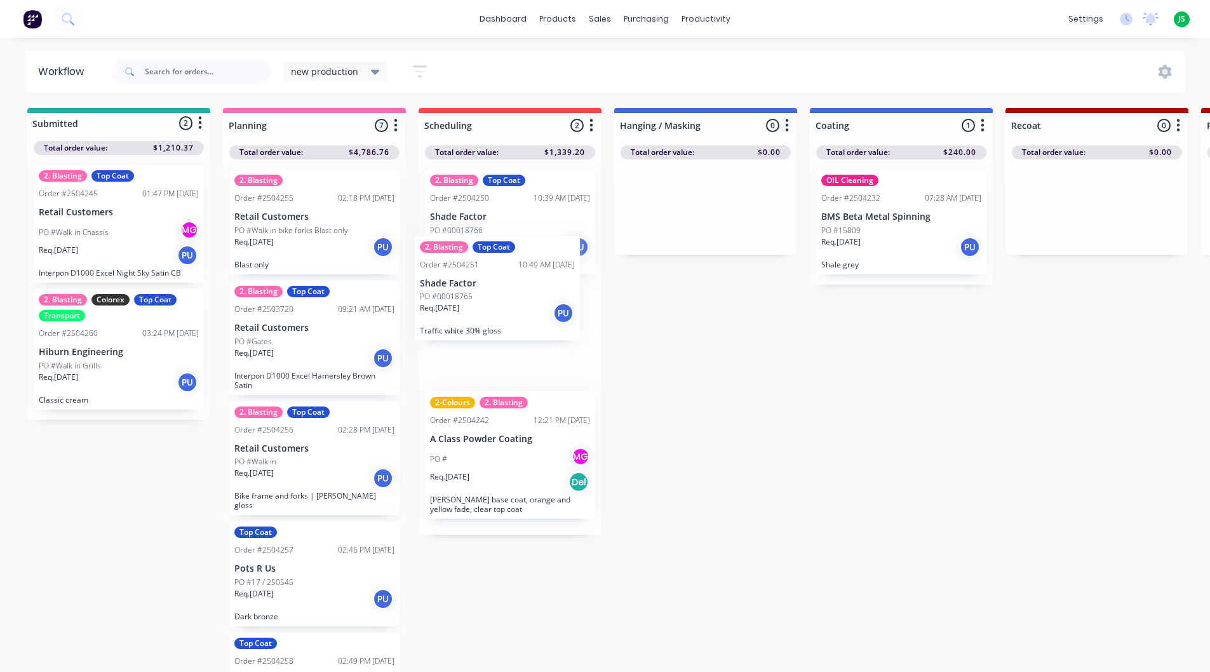
drag, startPoint x: 355, startPoint y: 446, endPoint x: 503, endPoint y: 306, distance: 203.6
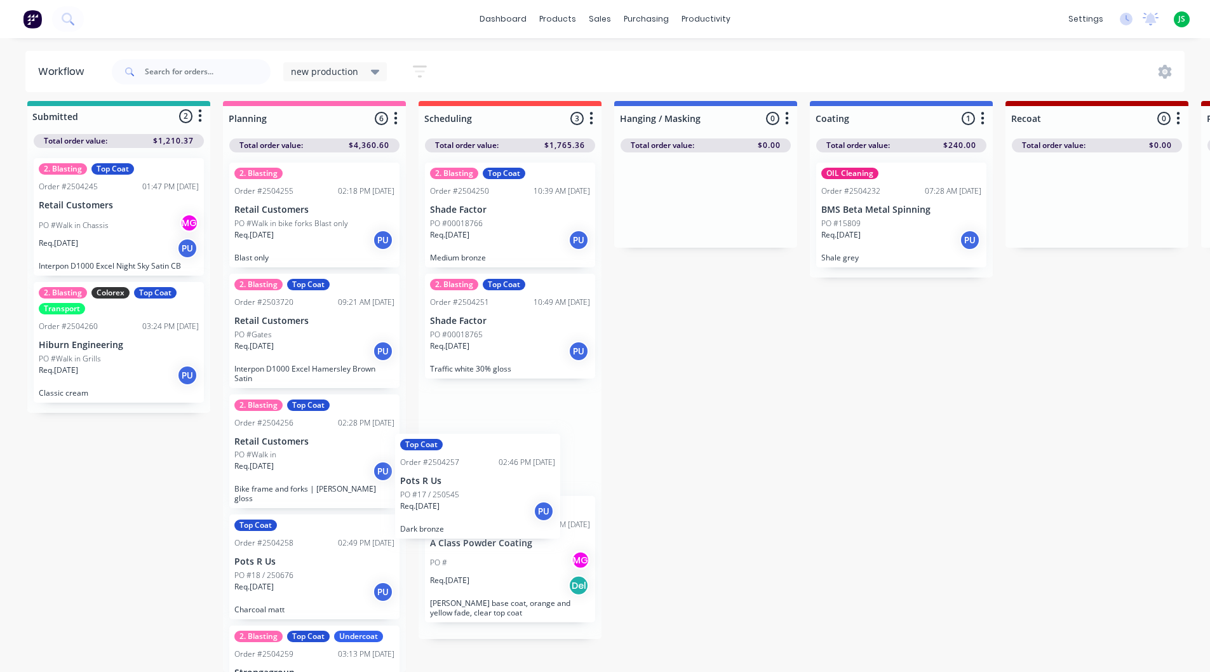
scroll to position [1, 0]
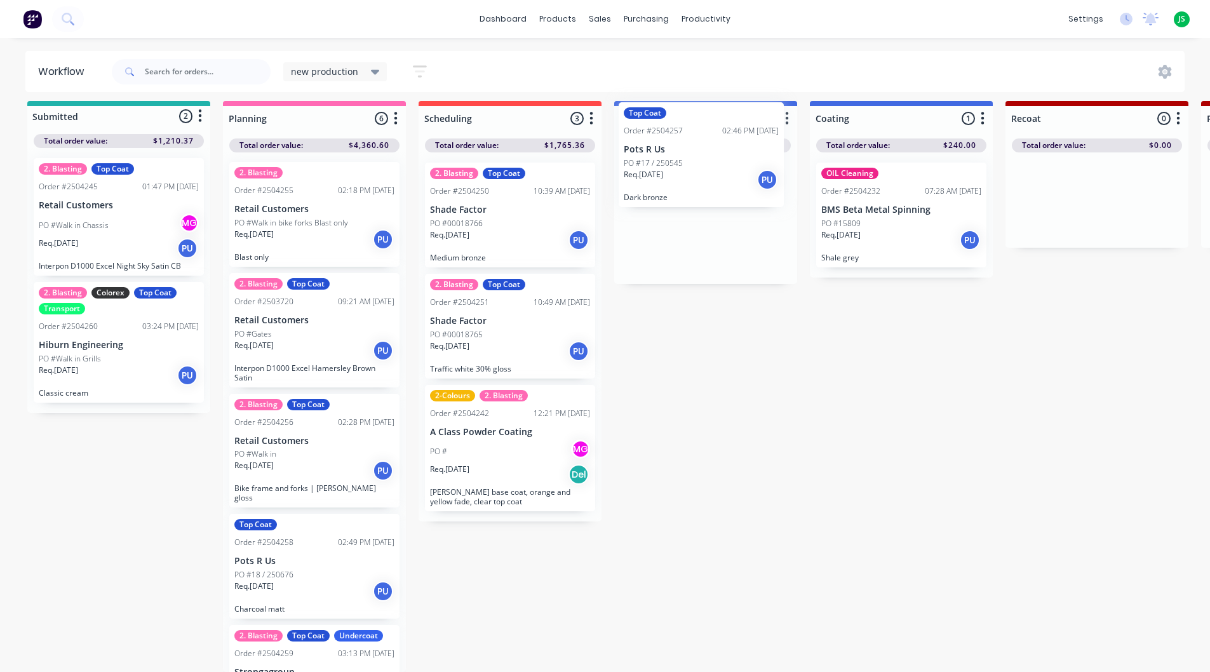
drag, startPoint x: 297, startPoint y: 579, endPoint x: 683, endPoint y: 193, distance: 545.8
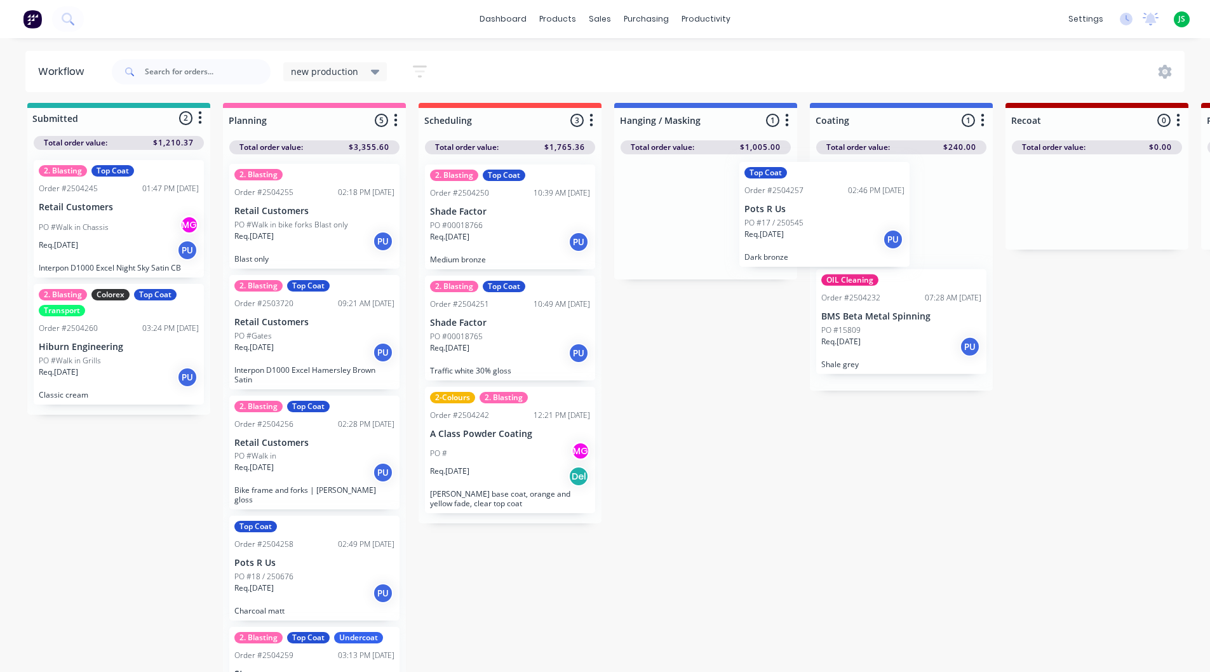
drag, startPoint x: 682, startPoint y: 205, endPoint x: 842, endPoint y: 205, distance: 160.7
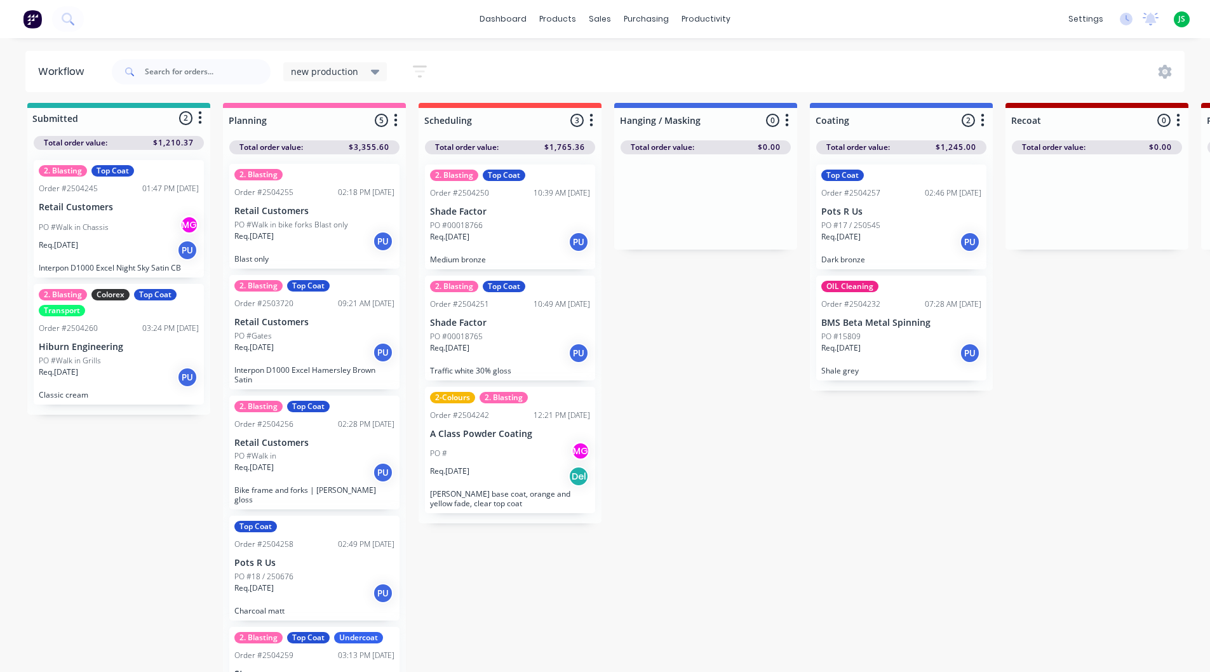
scroll to position [6, 0]
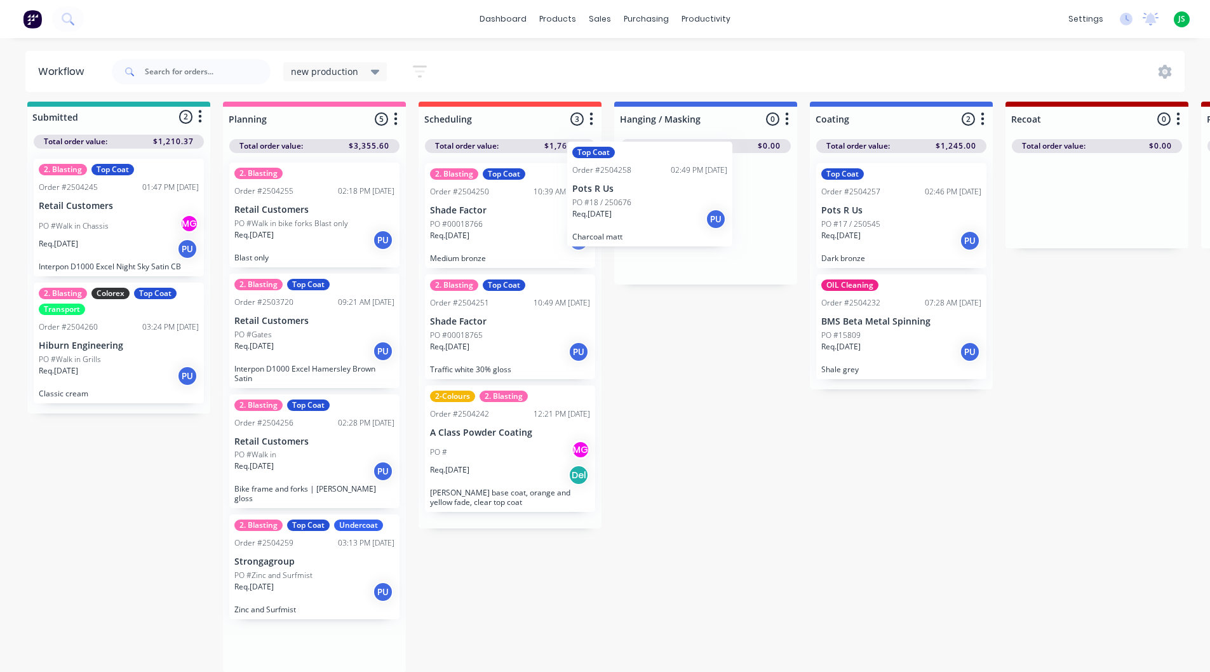
drag, startPoint x: 293, startPoint y: 587, endPoint x: 682, endPoint y: 220, distance: 534.7
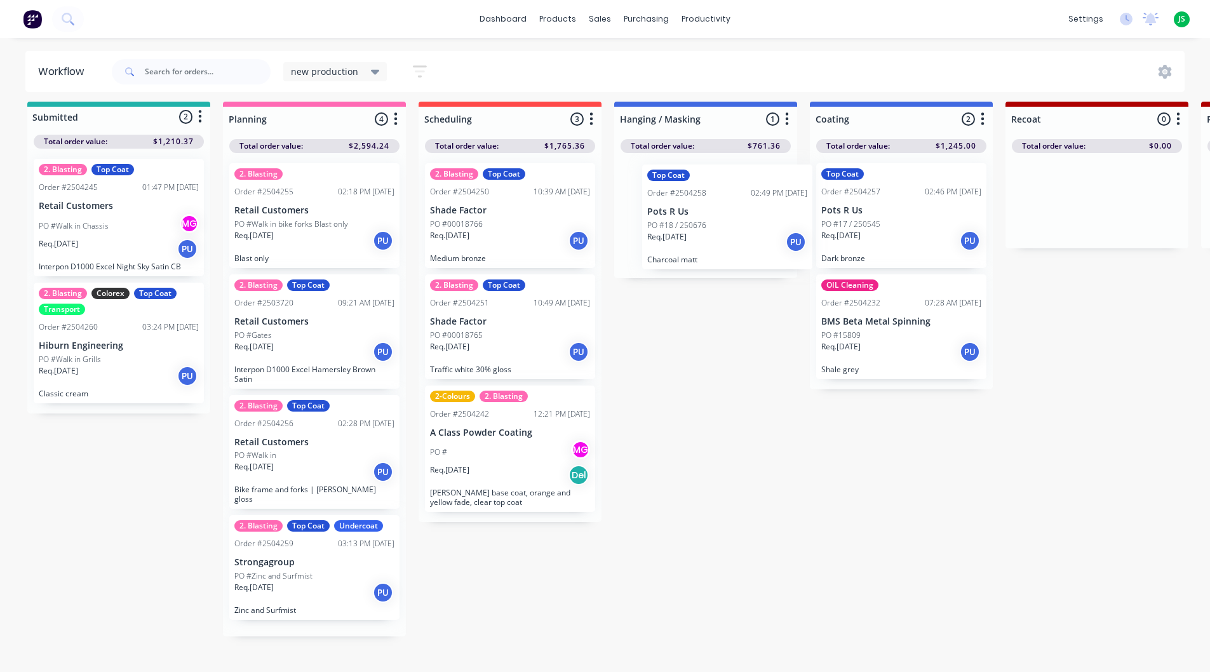
scroll to position [0, 0]
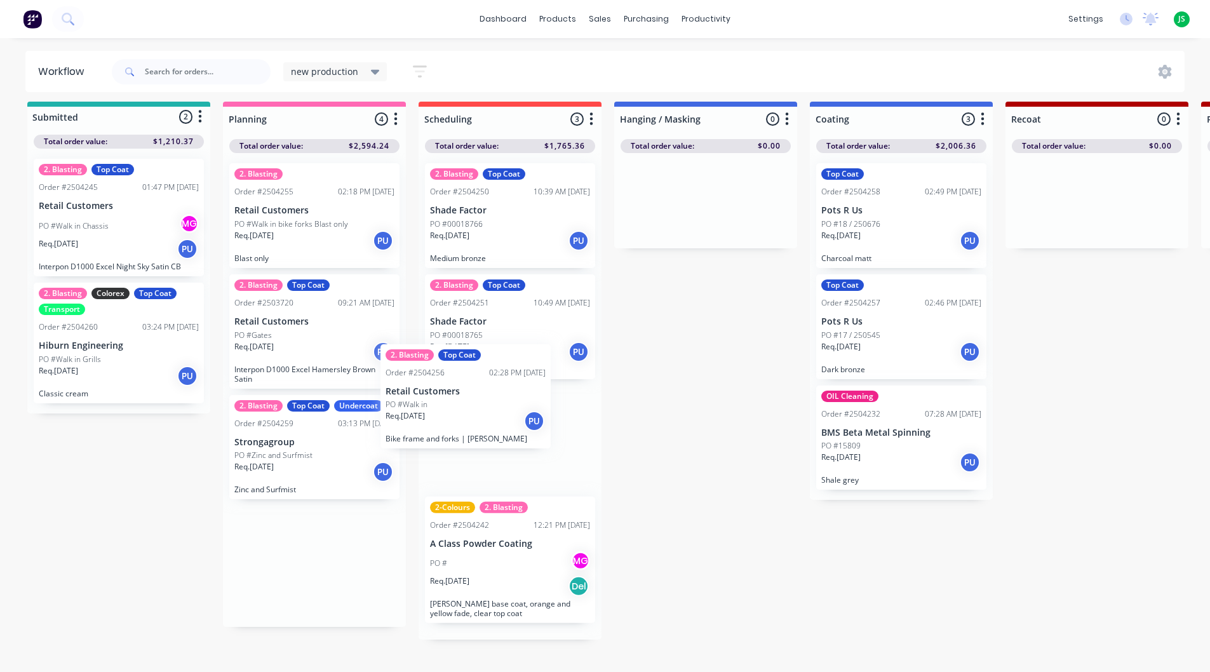
drag, startPoint x: 267, startPoint y: 471, endPoint x: 454, endPoint y: 341, distance: 227.8
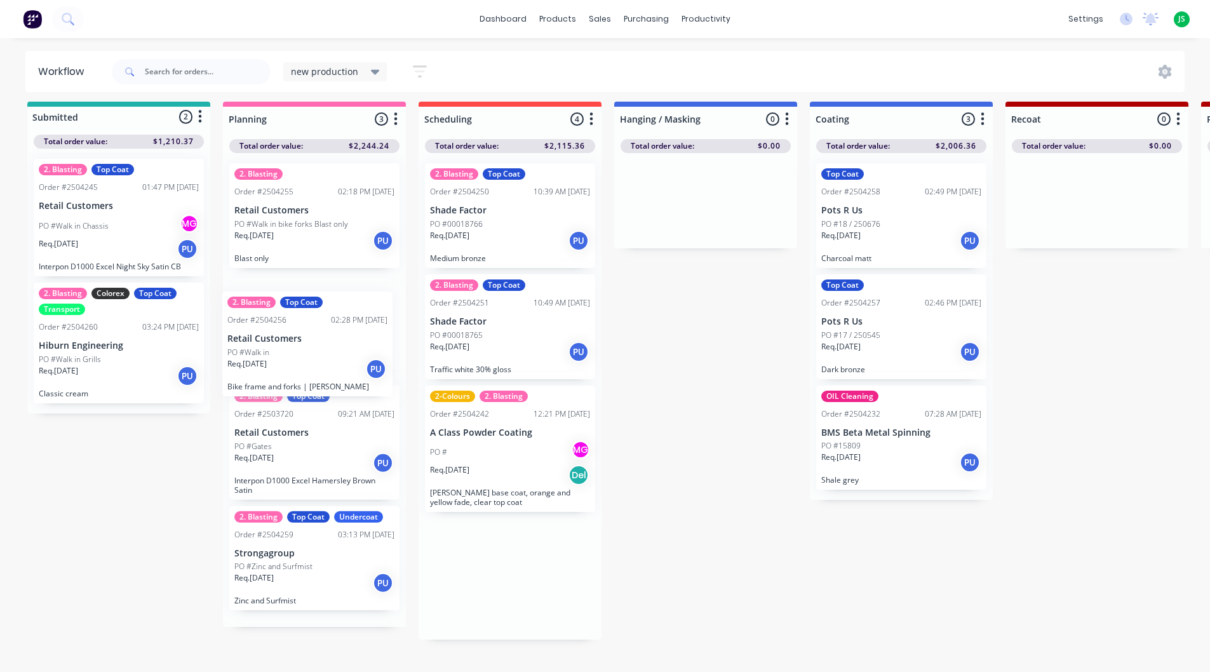
drag, startPoint x: 448, startPoint y: 350, endPoint x: 263, endPoint y: 361, distance: 185.8
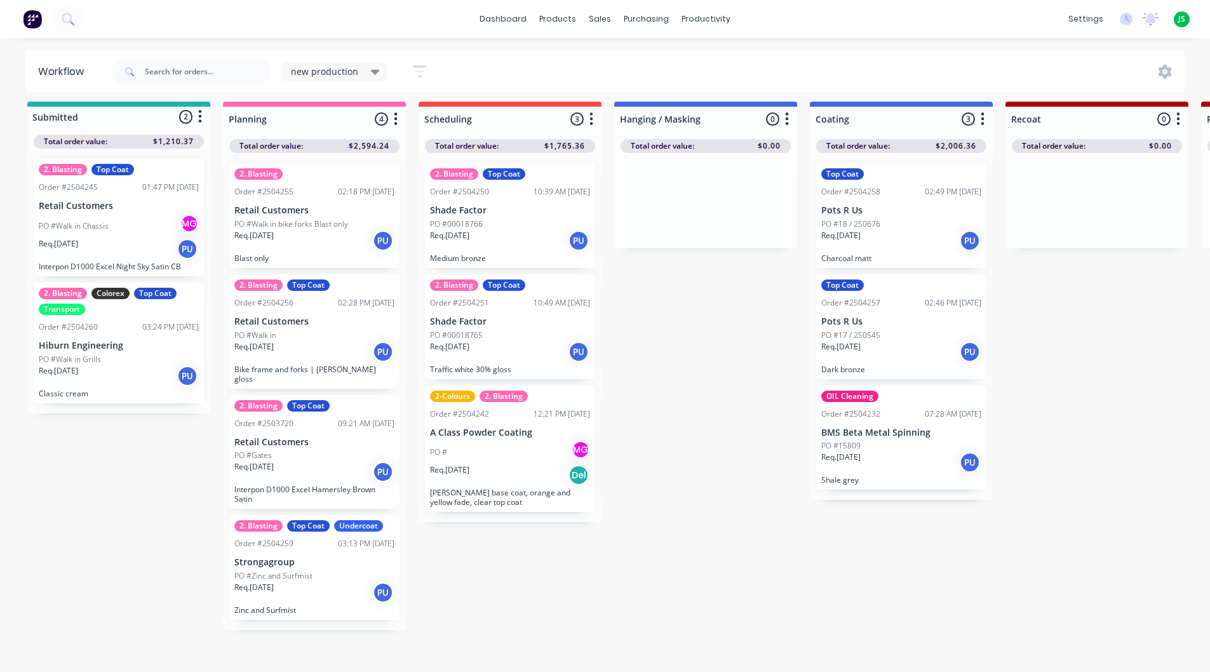
click at [914, 216] on div "Top Coat Order #2504258 02:49 PM [DATE] Pots R Us PO #18 / 250676 Req. [DATE] P…" at bounding box center [901, 215] width 170 height 105
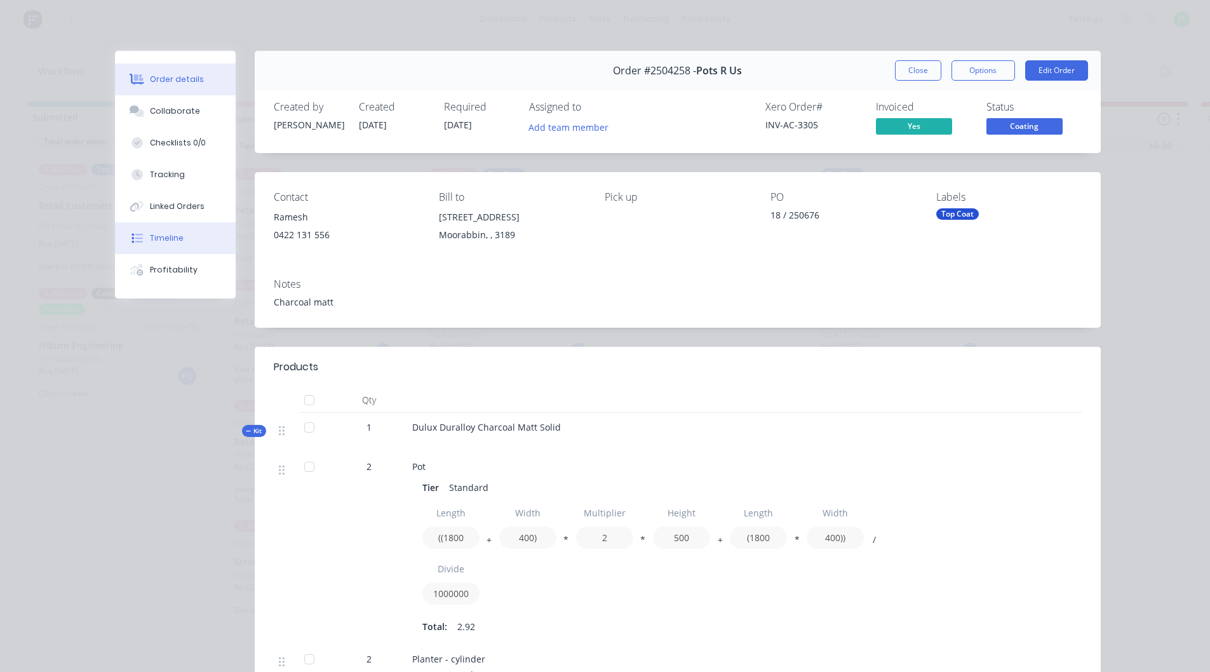
click at [167, 244] on button "Timeline" at bounding box center [175, 238] width 121 height 32
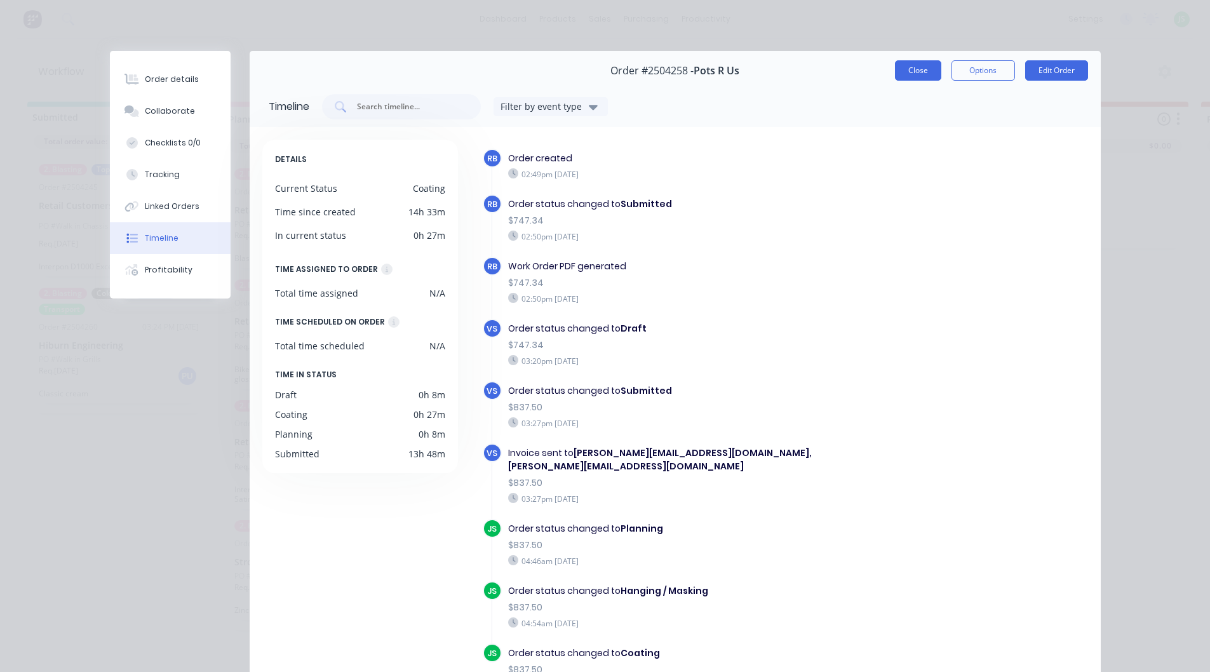
click at [896, 68] on button "Close" at bounding box center [918, 70] width 46 height 20
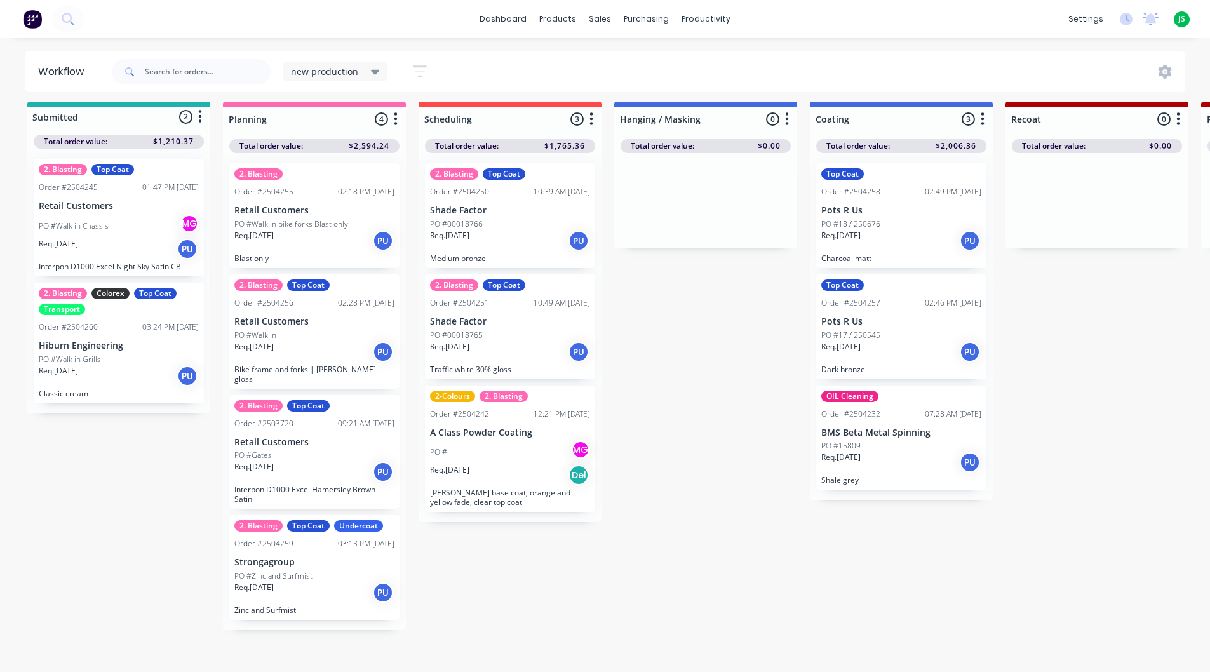
click at [927, 304] on div "02:46 PM [DATE]" at bounding box center [953, 302] width 57 height 11
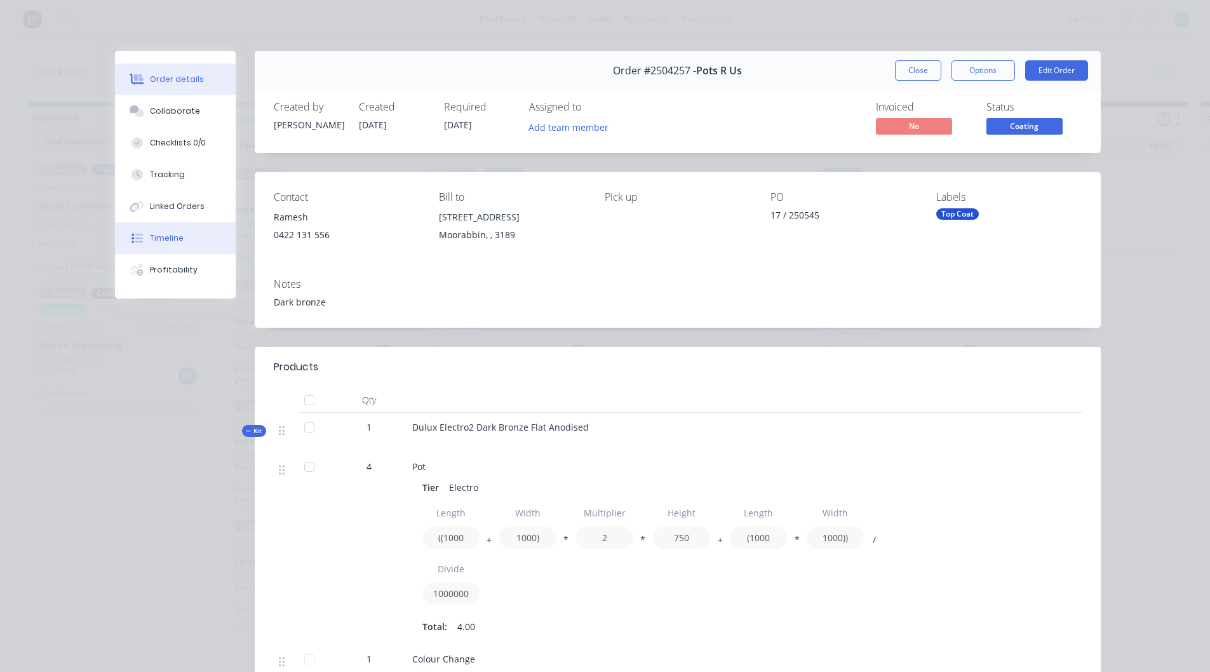
click at [196, 239] on button "Timeline" at bounding box center [175, 238] width 121 height 32
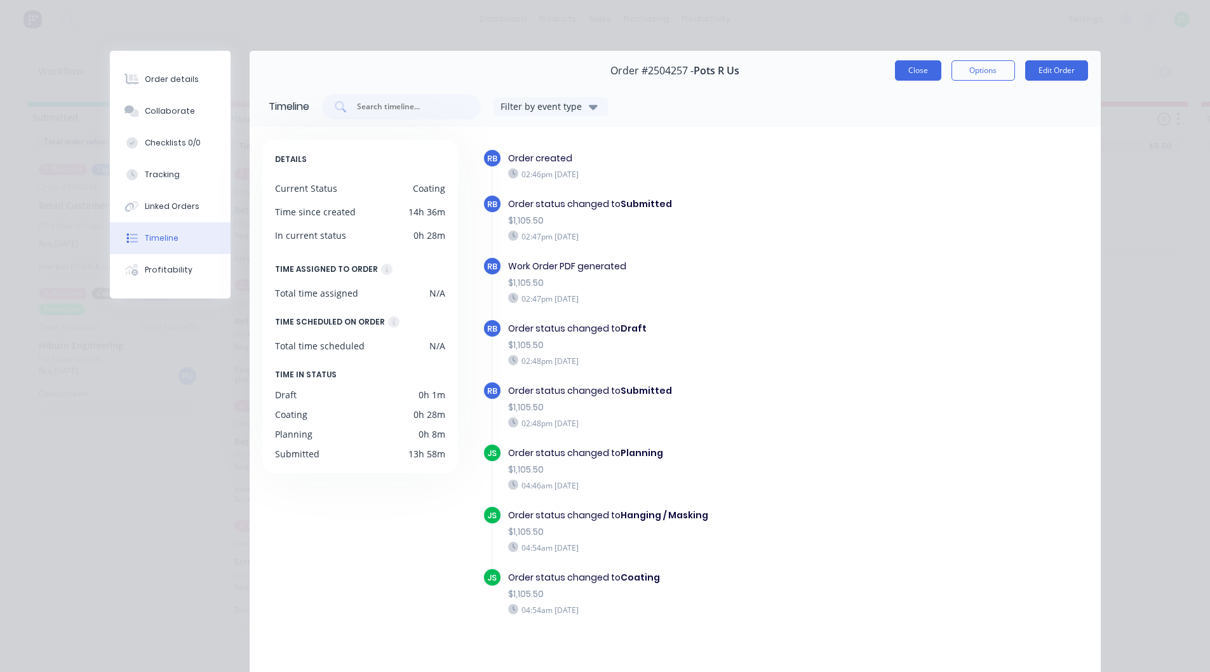
click at [914, 75] on button "Close" at bounding box center [918, 70] width 46 height 20
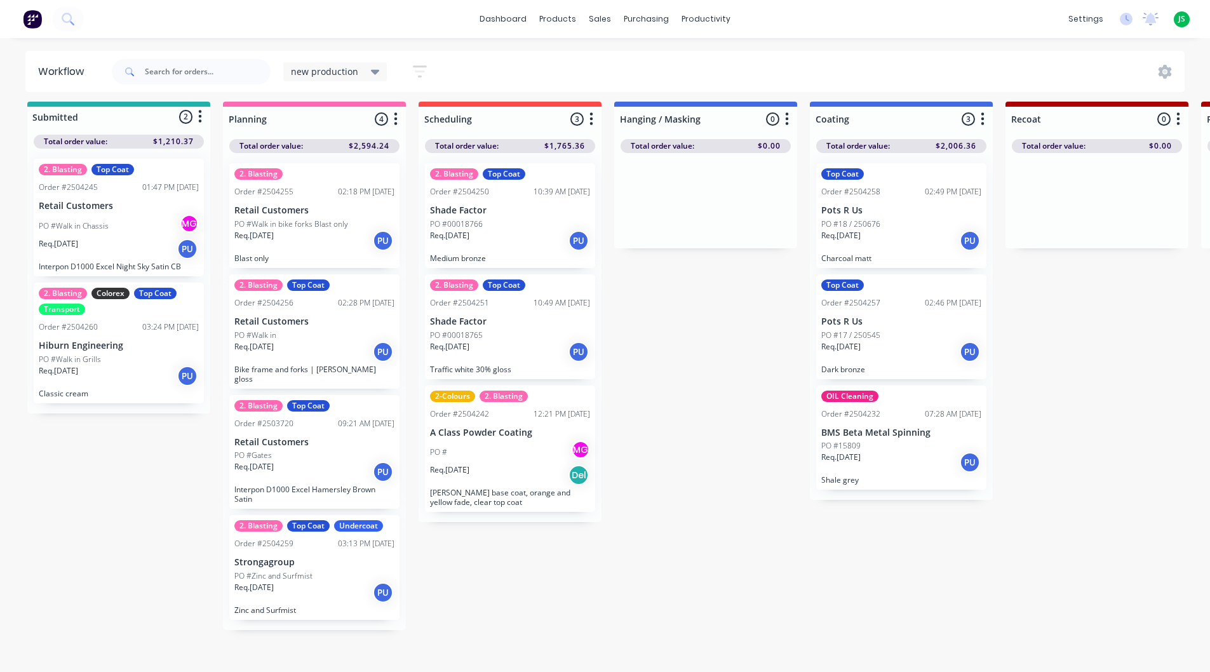
click at [879, 409] on div "Order #2504232" at bounding box center [850, 413] width 59 height 11
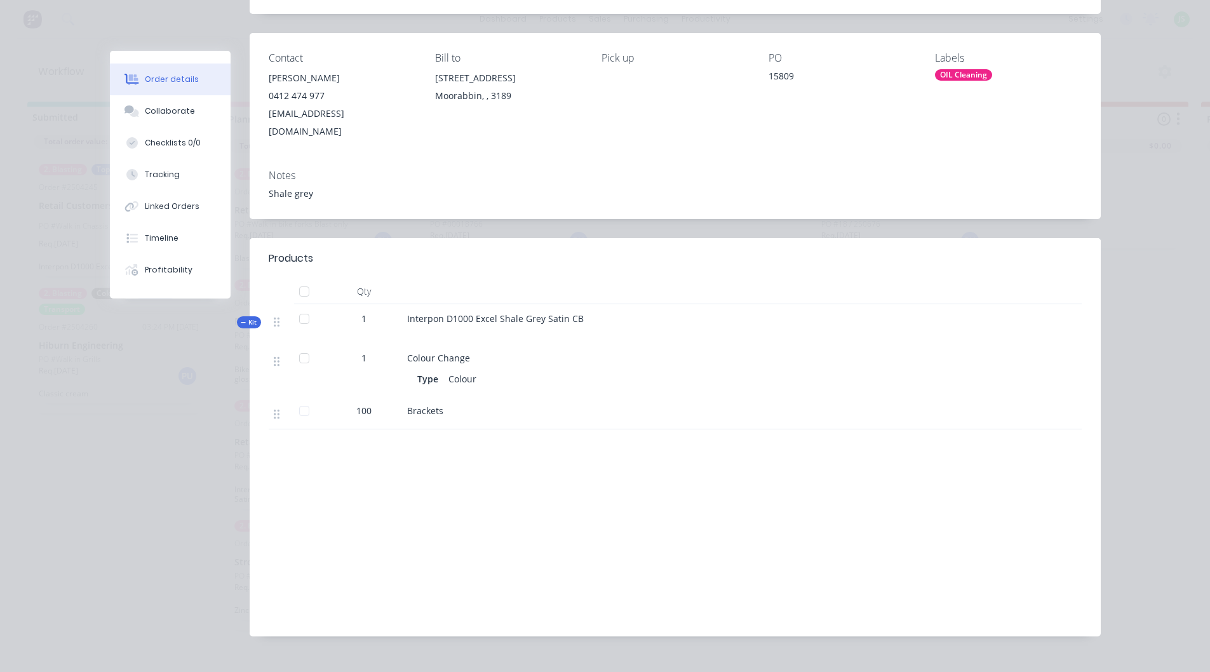
scroll to position [145, 0]
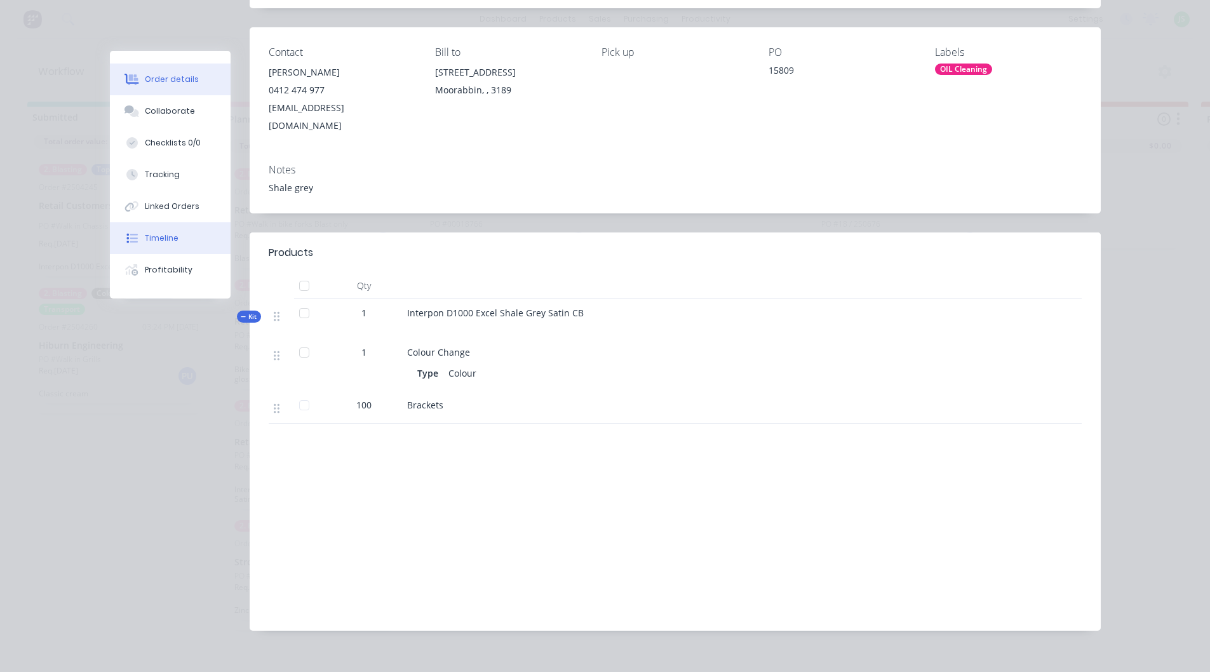
click at [138, 234] on button "Timeline" at bounding box center [170, 238] width 121 height 32
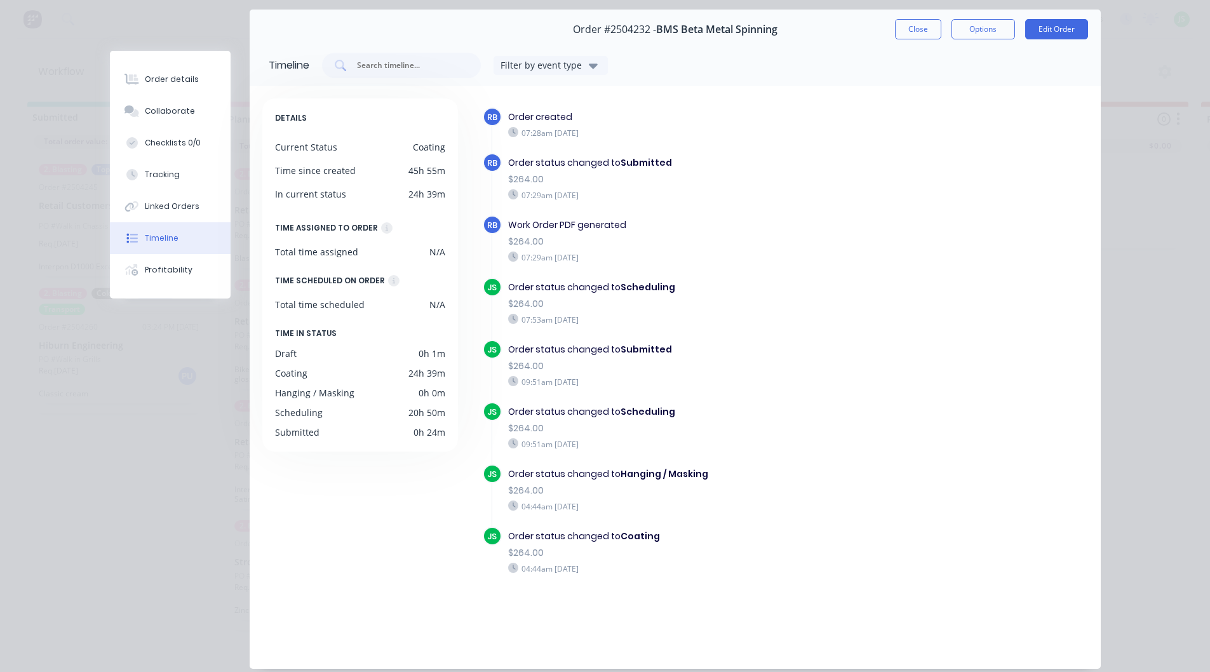
scroll to position [0, 0]
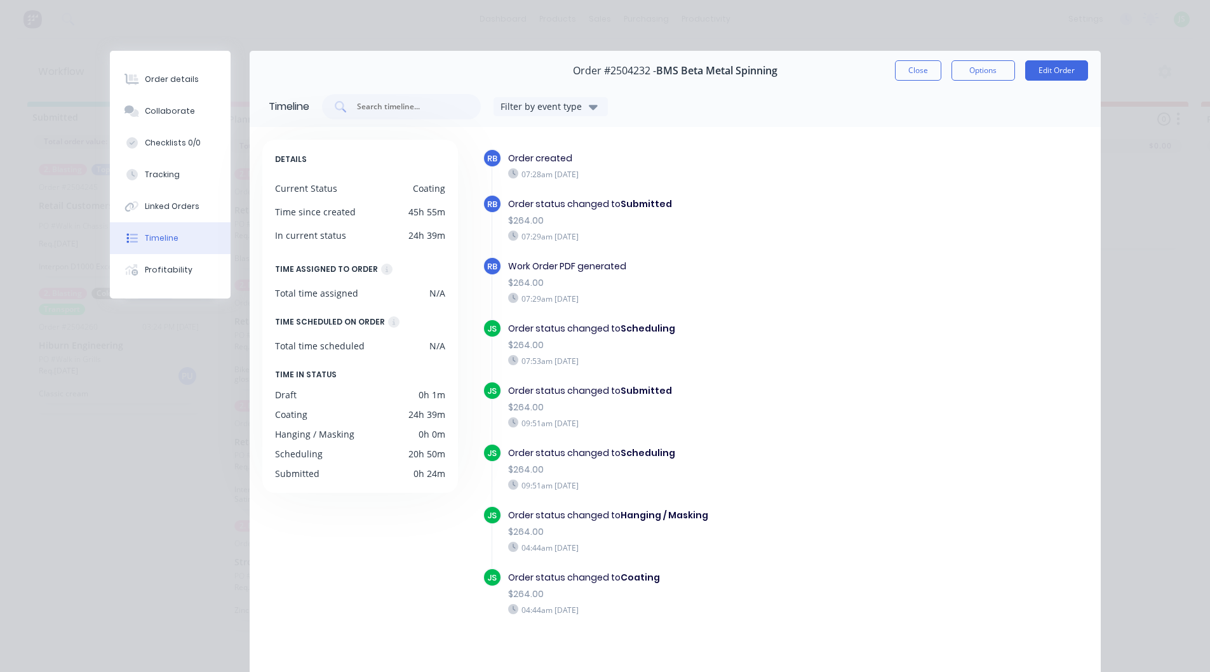
click at [923, 65] on button "Close" at bounding box center [918, 70] width 46 height 20
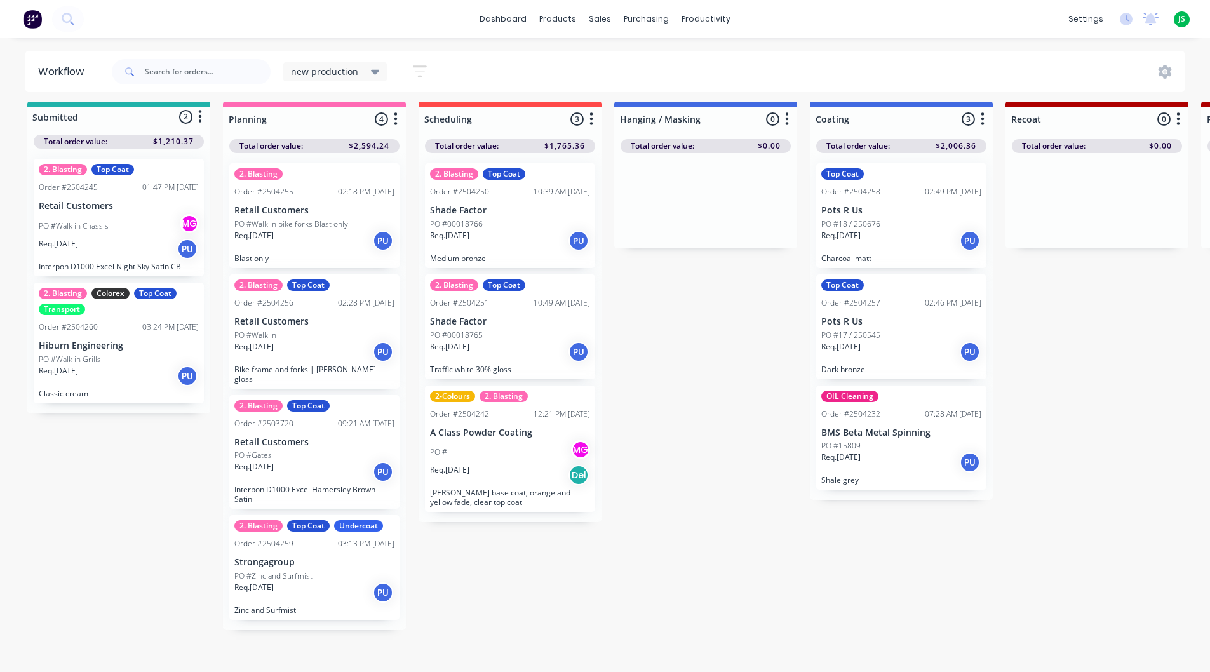
click at [848, 331] on p "PO #17 / 250545" at bounding box center [850, 335] width 59 height 11
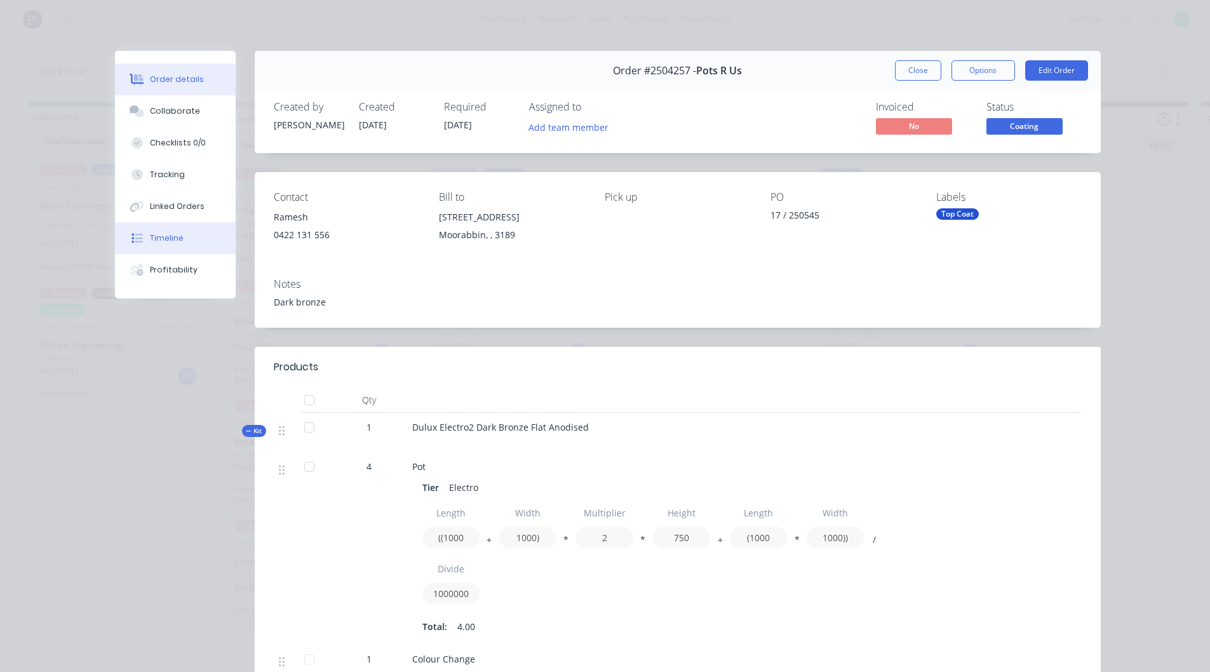
click at [150, 234] on div "Timeline" at bounding box center [167, 237] width 34 height 11
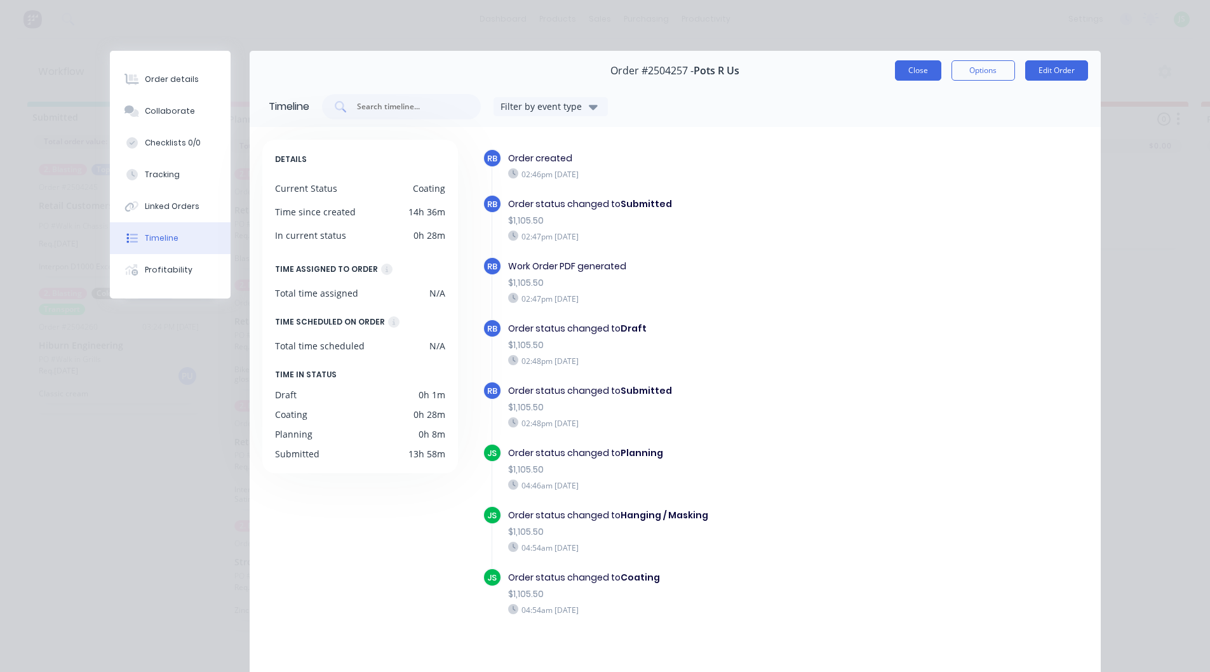
click at [904, 74] on button "Close" at bounding box center [918, 70] width 46 height 20
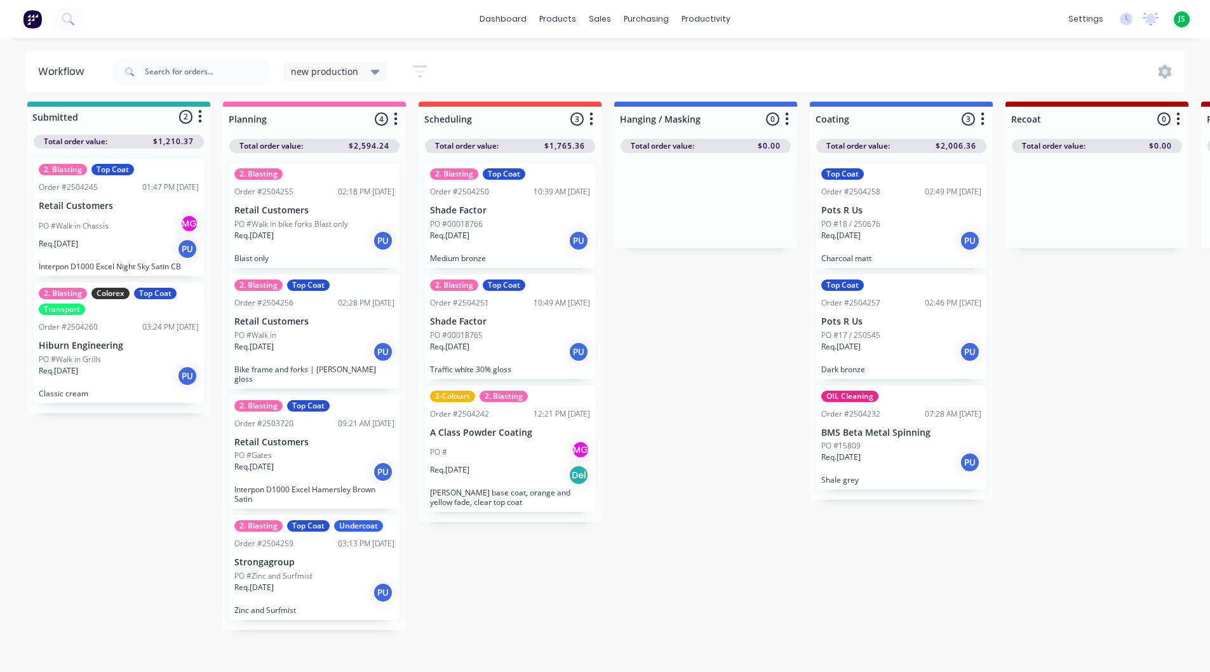
click at [879, 237] on div "Req. [DATE] PU" at bounding box center [901, 241] width 160 height 22
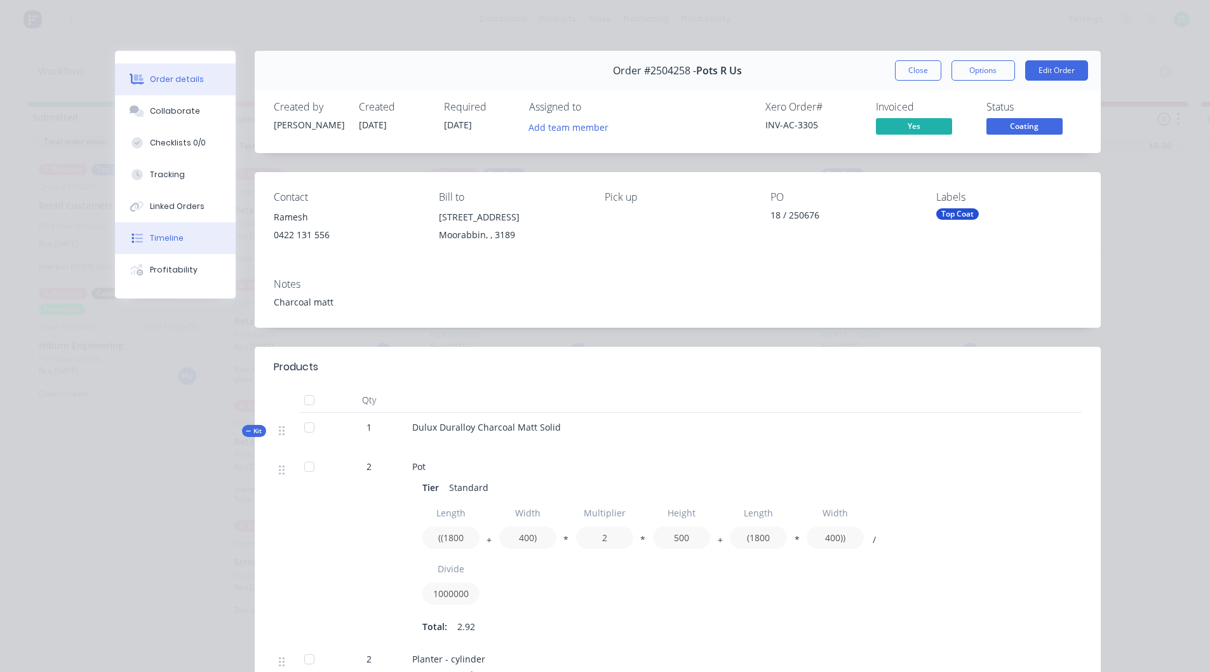
click at [186, 244] on button "Timeline" at bounding box center [175, 238] width 121 height 32
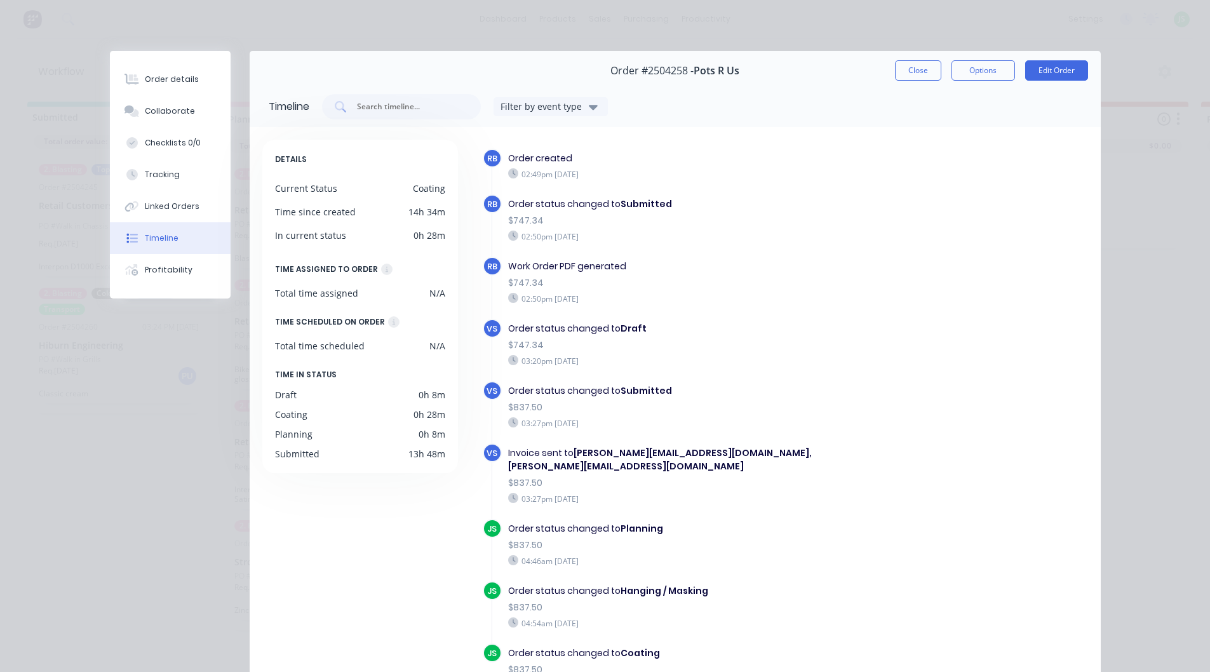
click at [896, 72] on button "Close" at bounding box center [918, 70] width 46 height 20
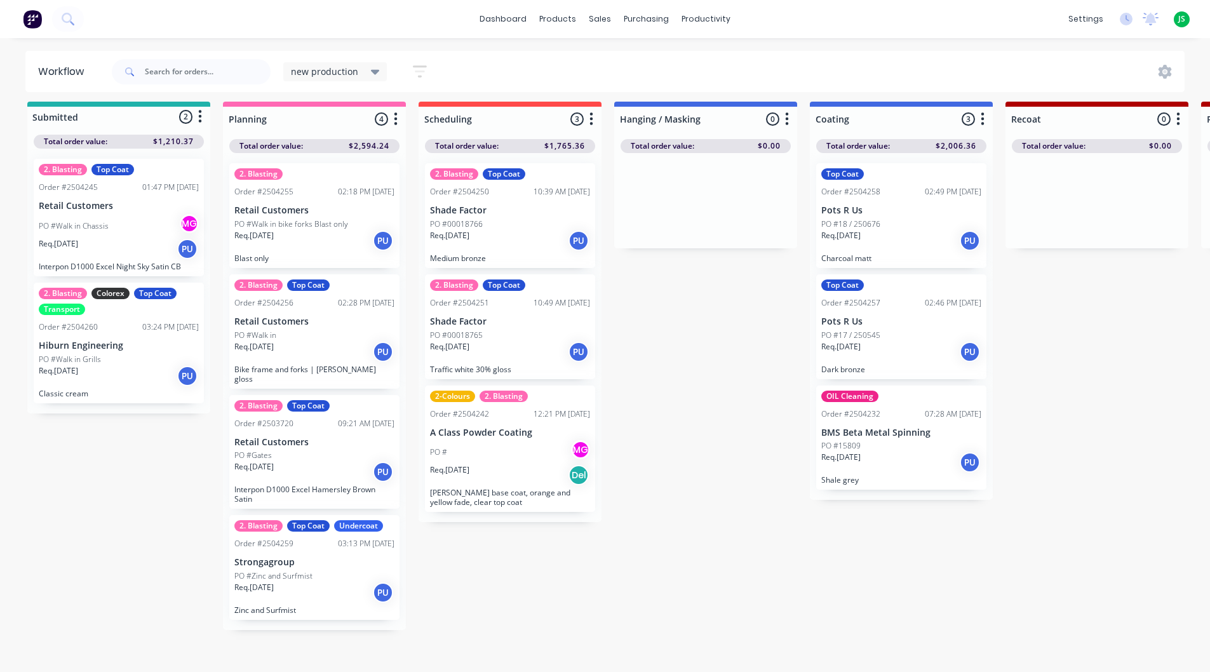
click at [886, 442] on div "PO #15809" at bounding box center [901, 445] width 160 height 11
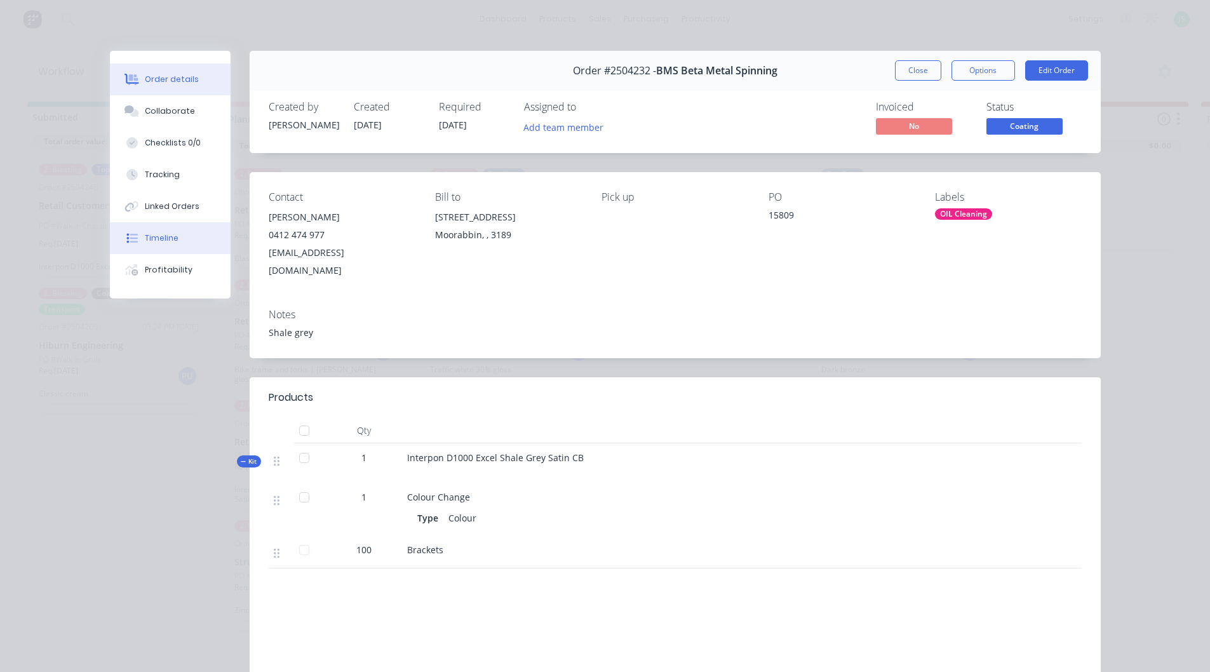
click at [175, 238] on button "Timeline" at bounding box center [170, 238] width 121 height 32
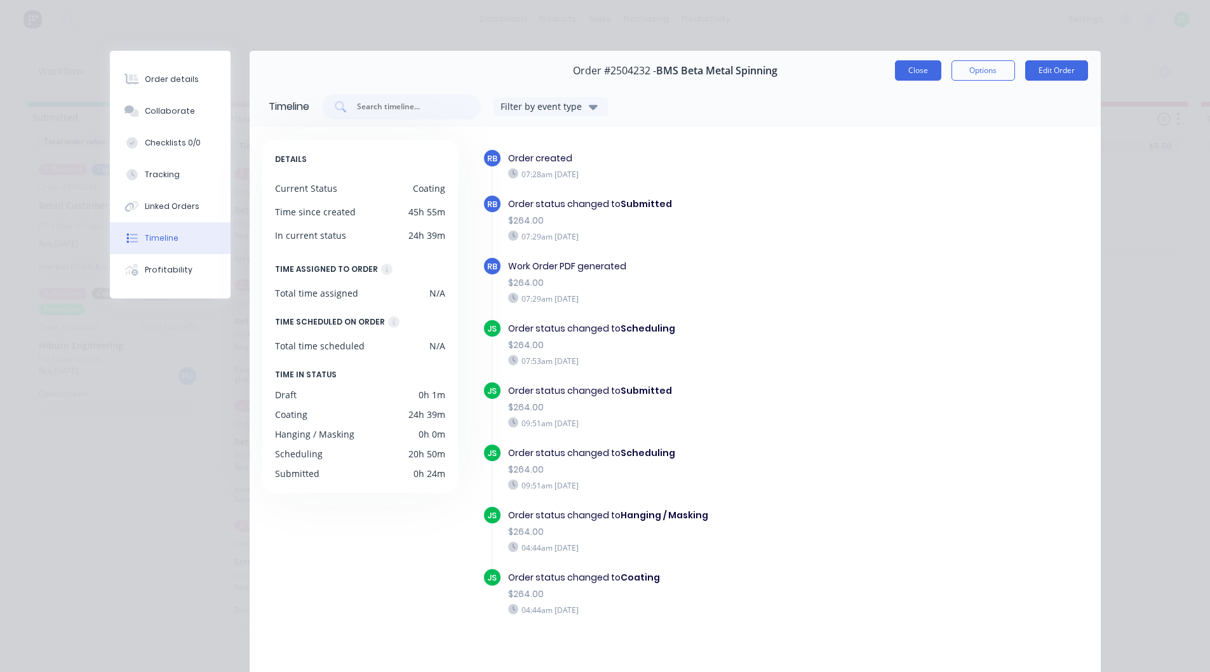
click at [903, 70] on button "Close" at bounding box center [918, 70] width 46 height 20
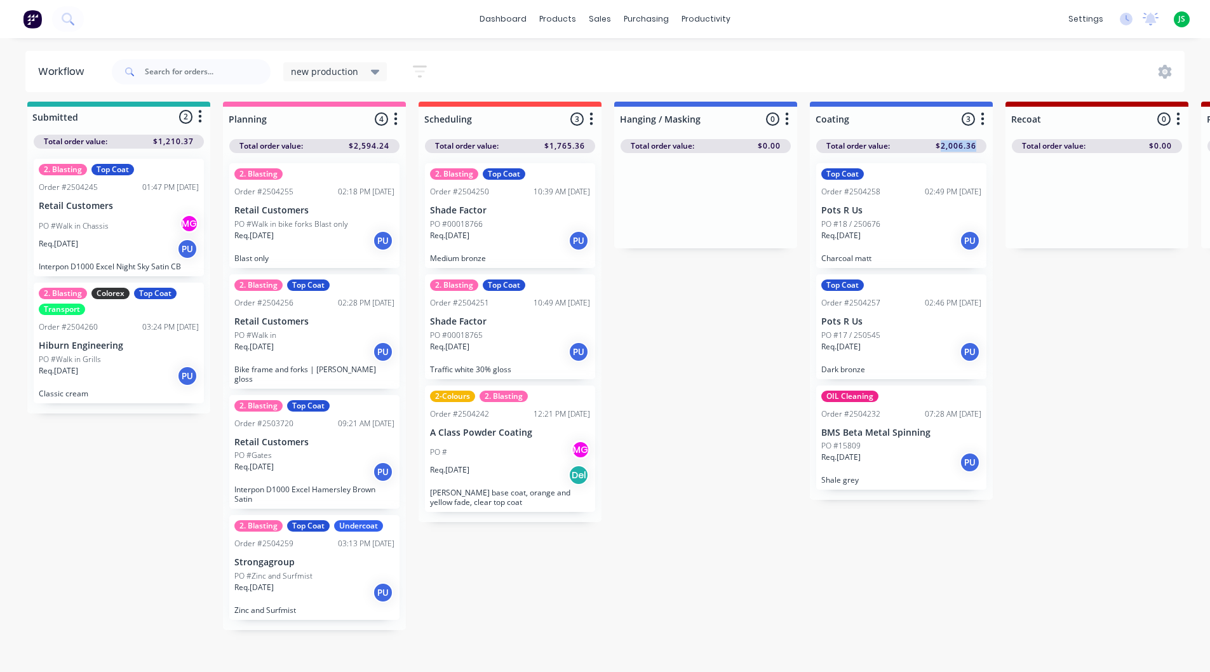
drag, startPoint x: 976, startPoint y: 149, endPoint x: 940, endPoint y: 148, distance: 36.9
click at [940, 148] on div "Total order value: $2,006.36" at bounding box center [901, 146] width 170 height 14
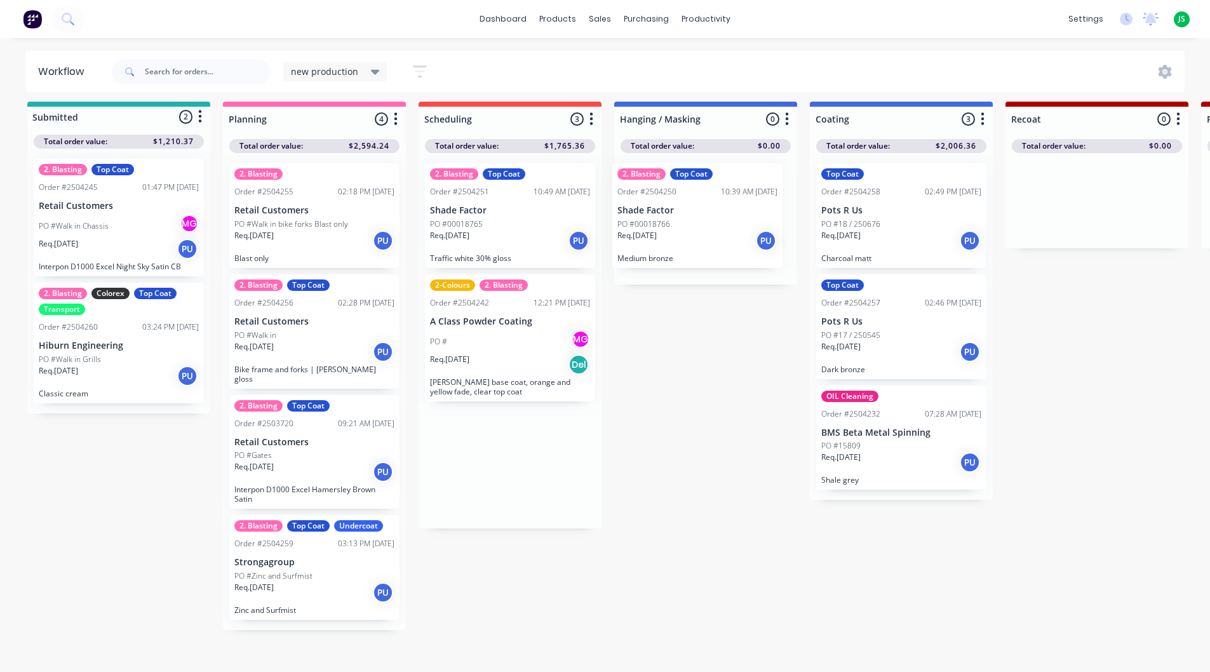
drag, startPoint x: 562, startPoint y: 227, endPoint x: 718, endPoint y: 224, distance: 155.7
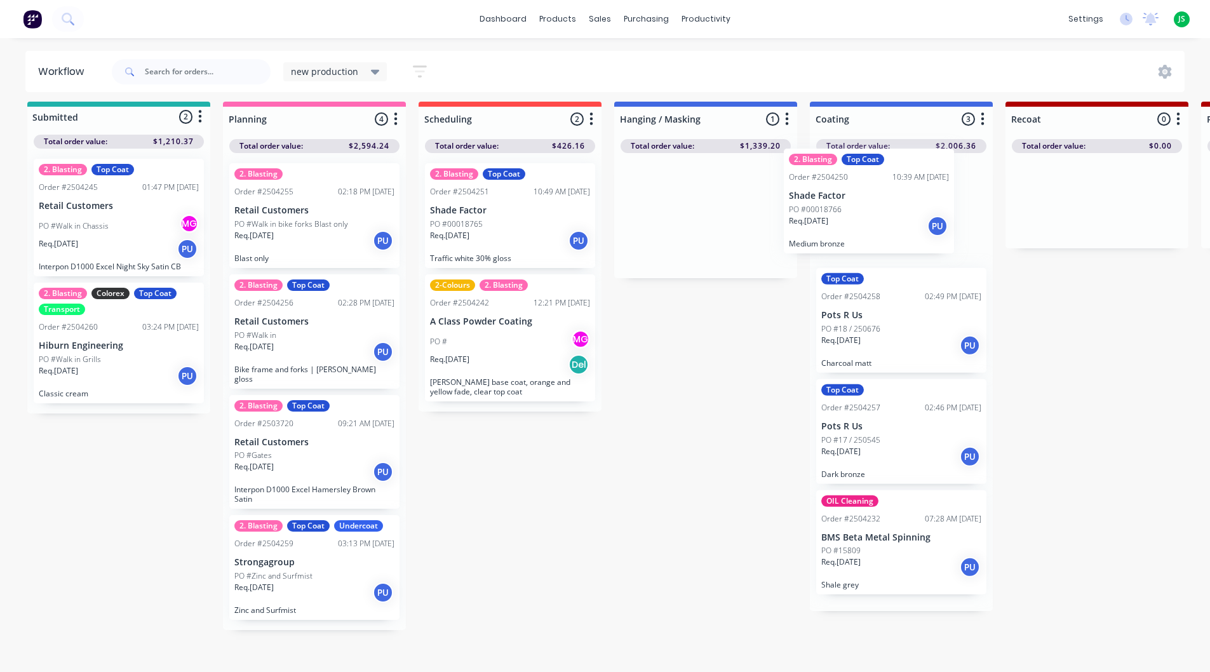
drag, startPoint x: 692, startPoint y: 226, endPoint x: 859, endPoint y: 211, distance: 167.7
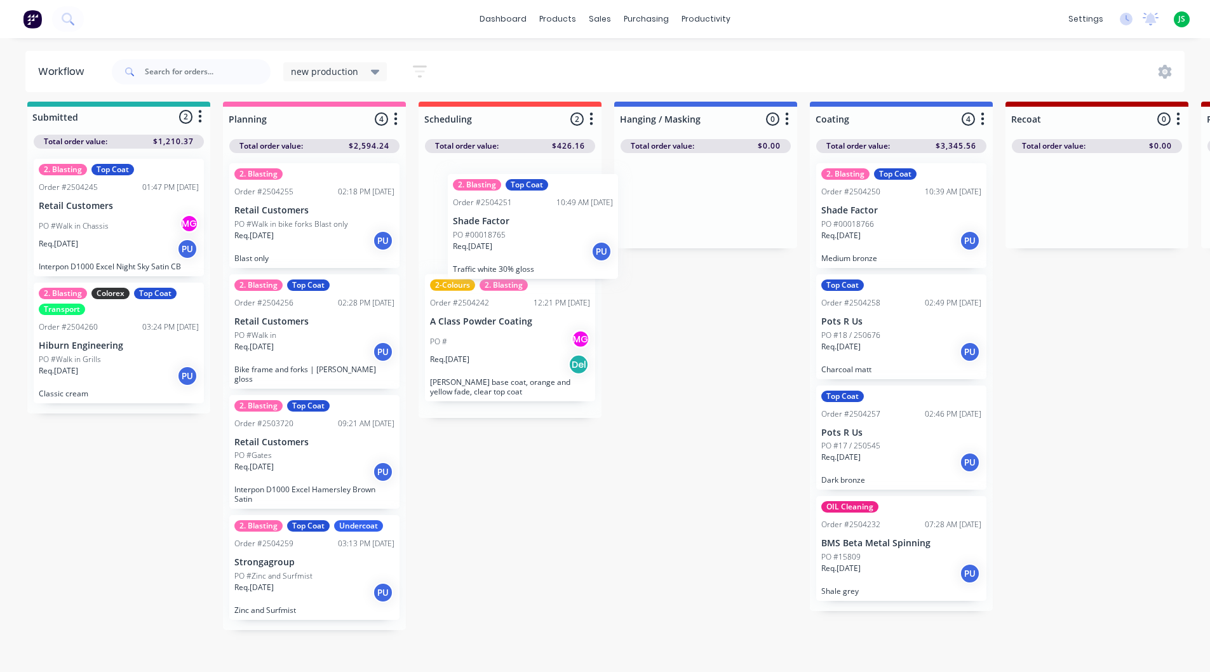
drag, startPoint x: 520, startPoint y: 229, endPoint x: 546, endPoint y: 239, distance: 28.2
click at [546, 239] on div "2. Blasting Top Coat Order #2504251 10:49 AM [DATE] Shade Factor PO #00018765 R…" at bounding box center [510, 285] width 183 height 265
click at [116, 217] on div "PO #Walk in Chassis MG" at bounding box center [119, 226] width 160 height 24
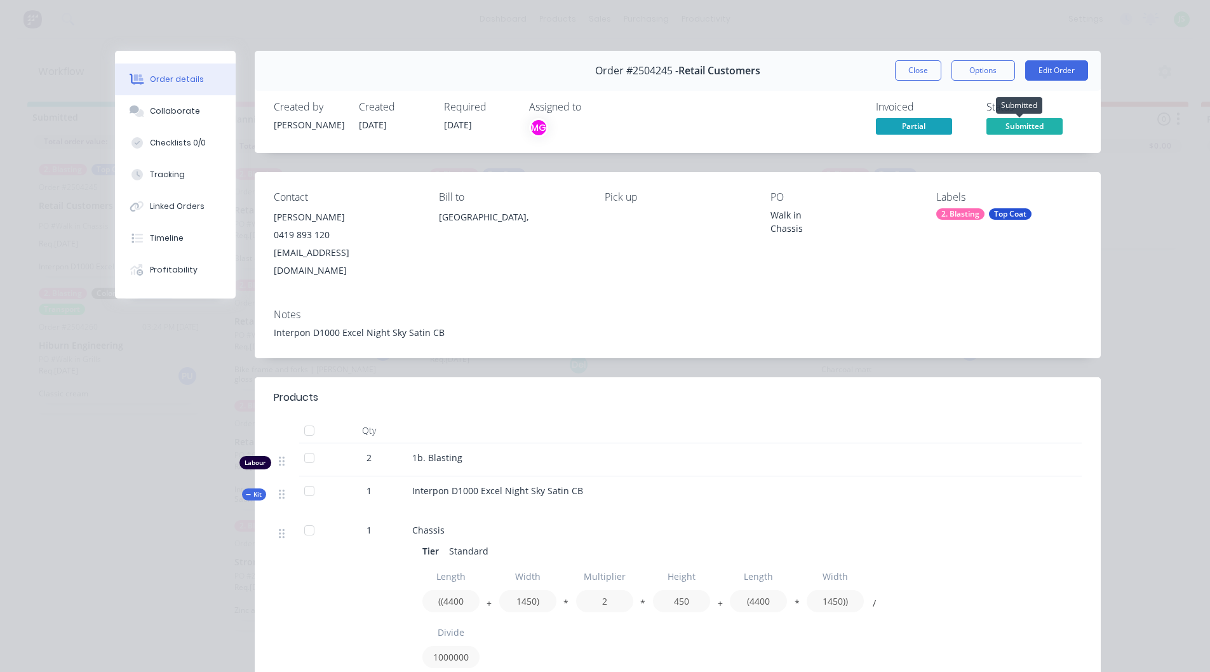
click at [1009, 127] on span "Submitted" at bounding box center [1025, 126] width 76 height 16
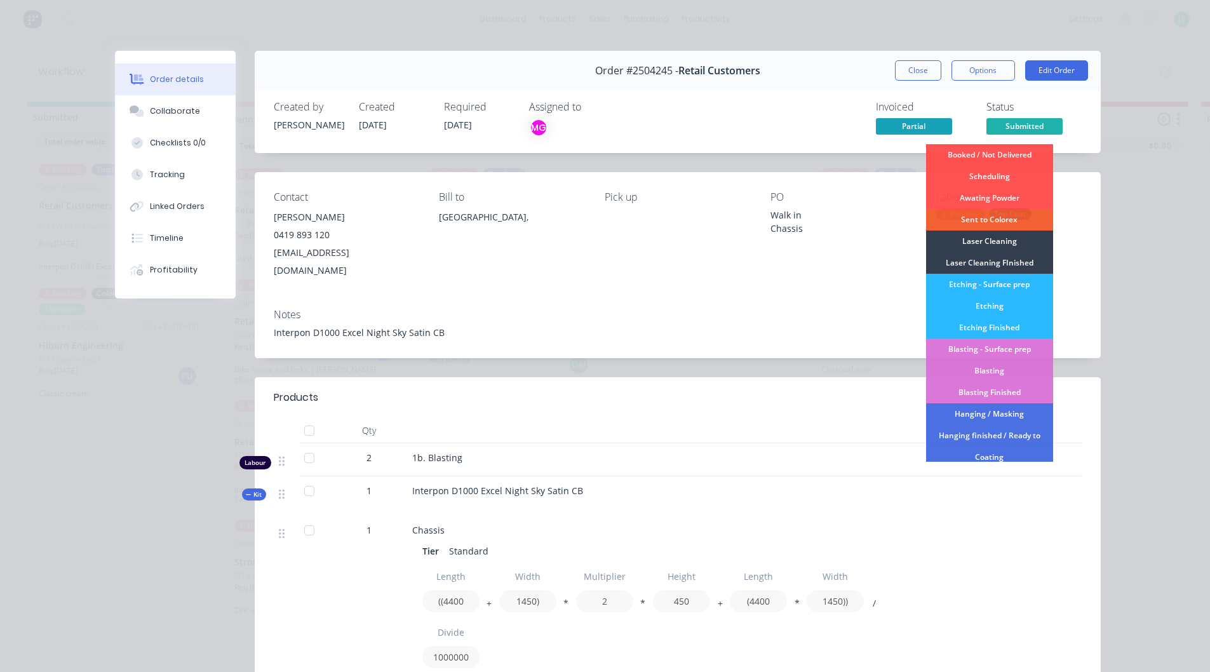
click at [878, 309] on div "Notes" at bounding box center [678, 315] width 808 height 12
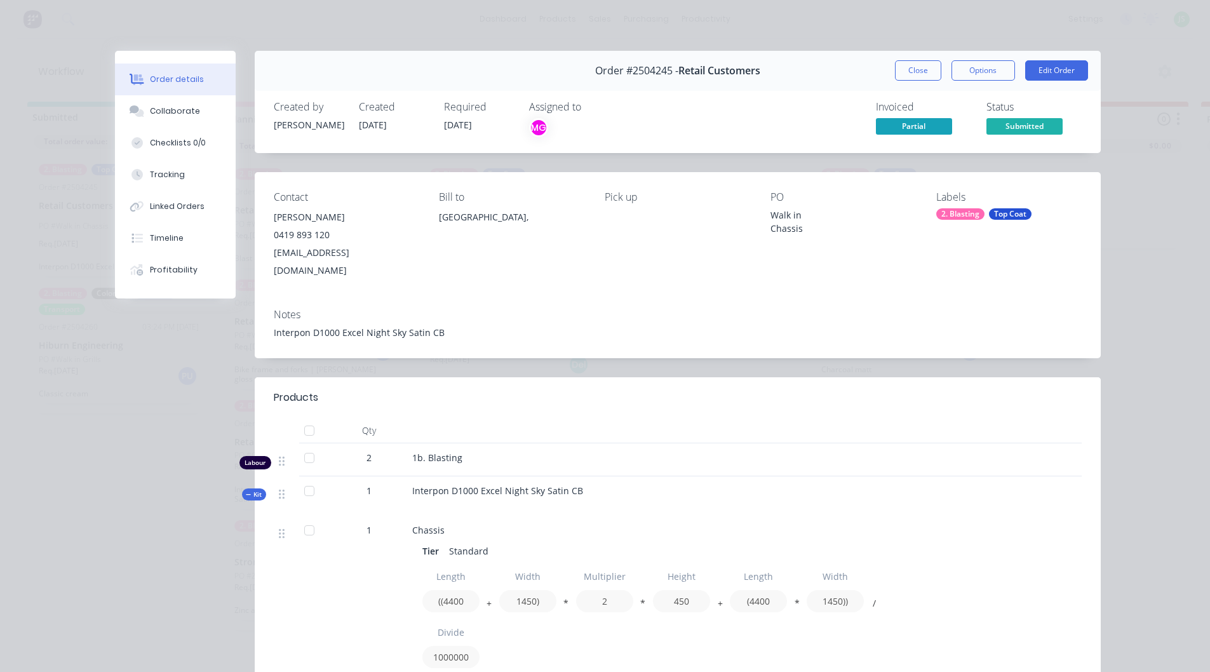
click at [989, 211] on div "Top Coat" at bounding box center [1010, 213] width 43 height 11
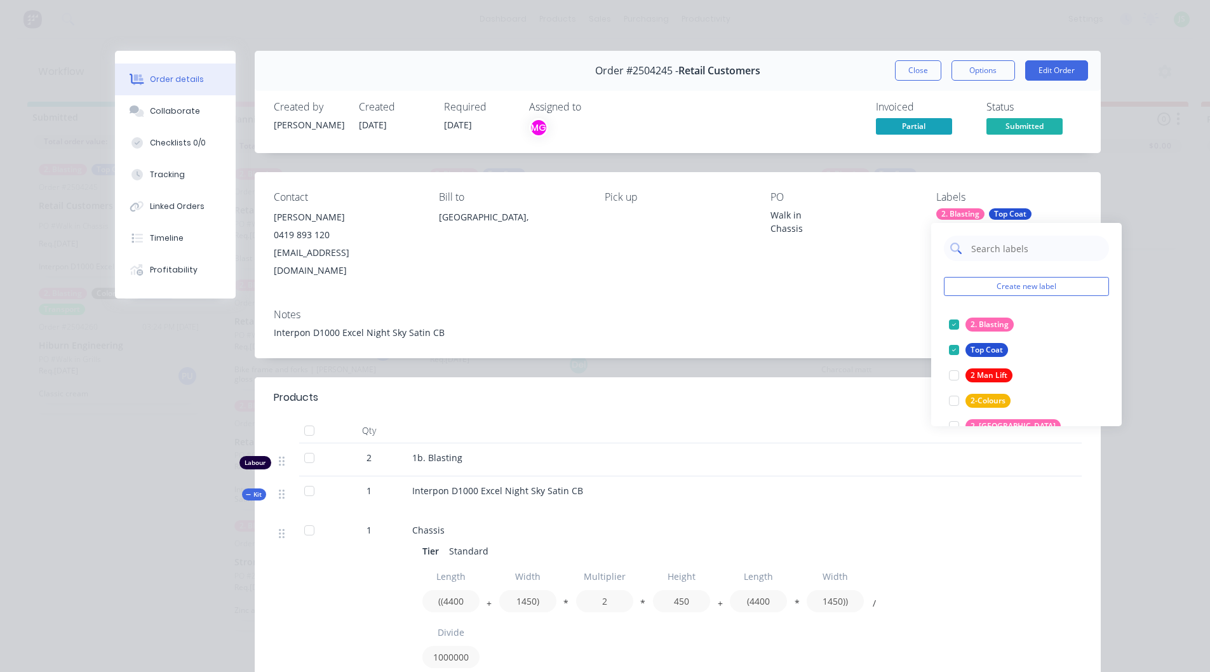
click at [987, 245] on input "text" at bounding box center [1036, 248] width 133 height 25
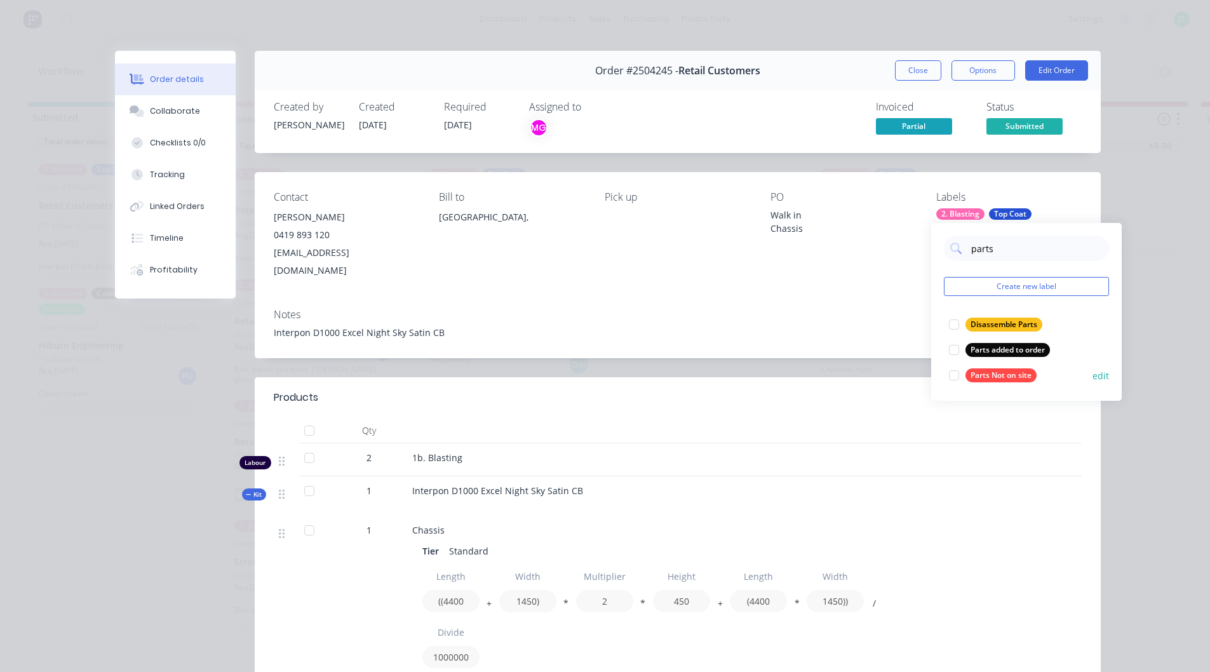
type input "parts"
click at [978, 377] on div "Parts Not on site" at bounding box center [1001, 375] width 71 height 14
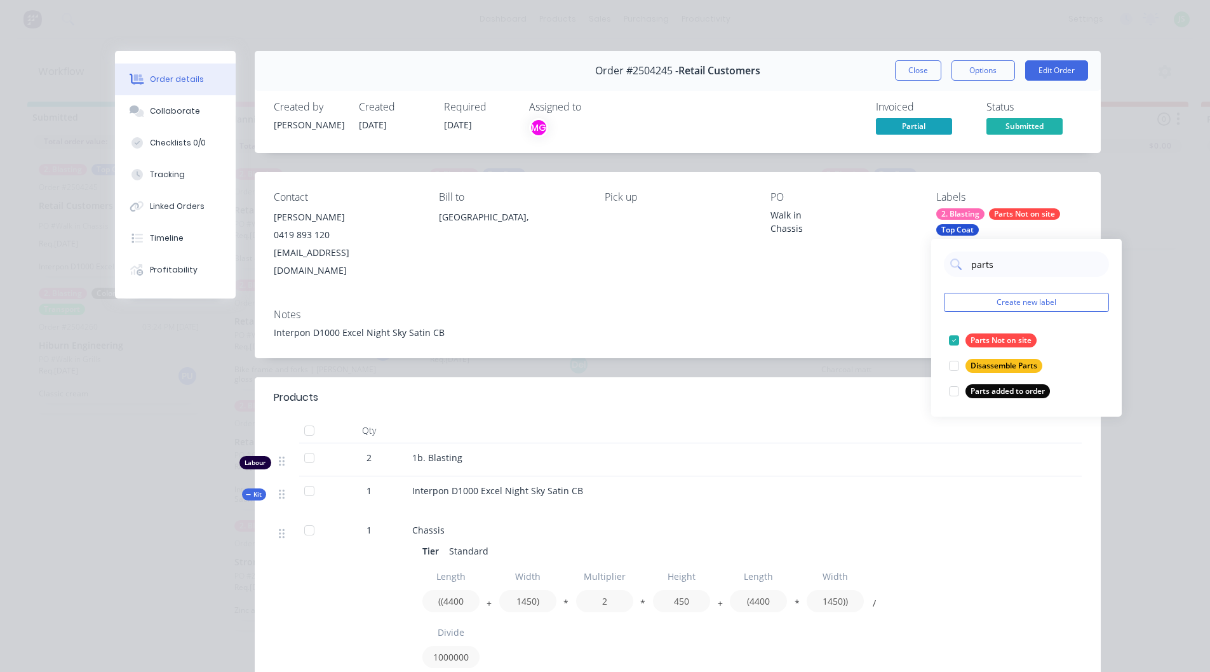
click at [874, 304] on div "Notes Interpon D1000 Excel Night Sky Satin CB" at bounding box center [678, 329] width 846 height 60
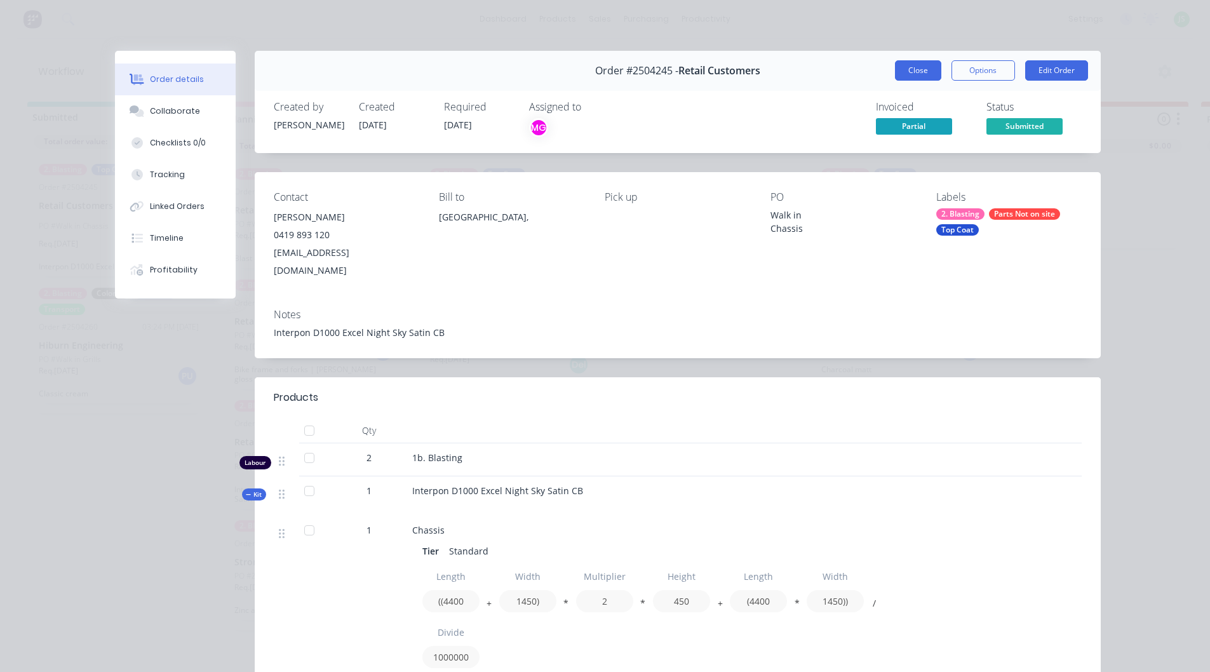
click at [912, 74] on button "Close" at bounding box center [918, 70] width 46 height 20
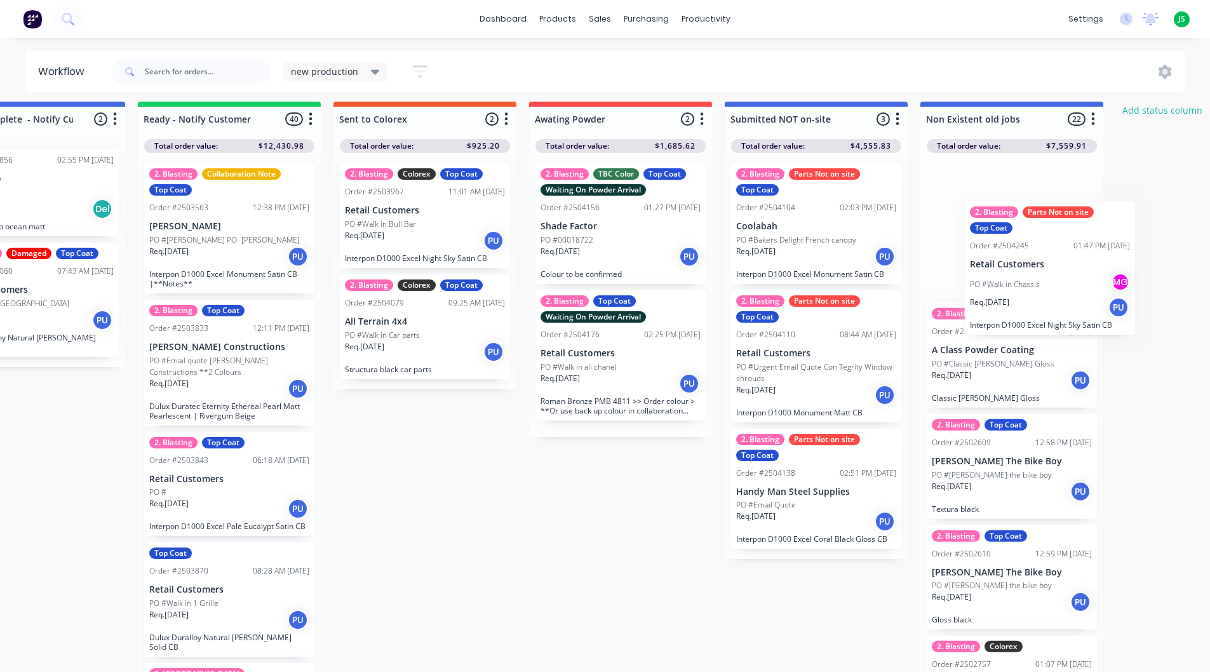
scroll to position [6, 1651]
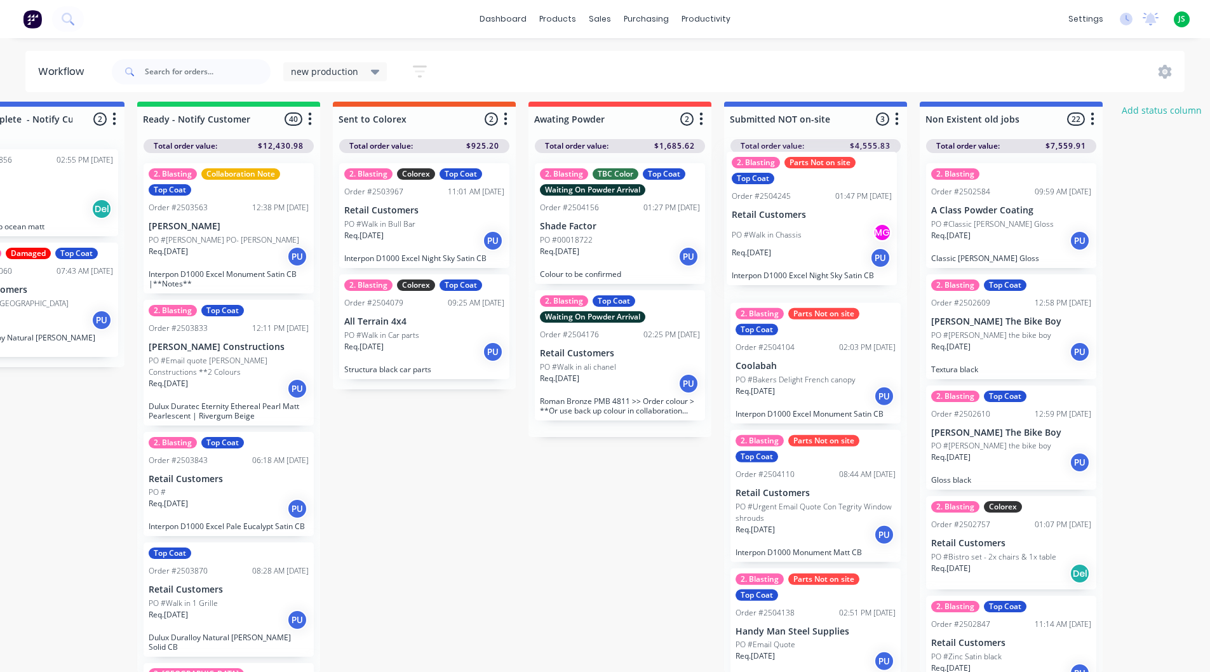
drag, startPoint x: 114, startPoint y: 256, endPoint x: 811, endPoint y: 250, distance: 696.2
click at [811, 250] on div "Submitted 2 Status colour #20B2AA hex #20B2AA Save Cancel Summaries Total order…" at bounding box center [1148, 387] width 5619 height 571
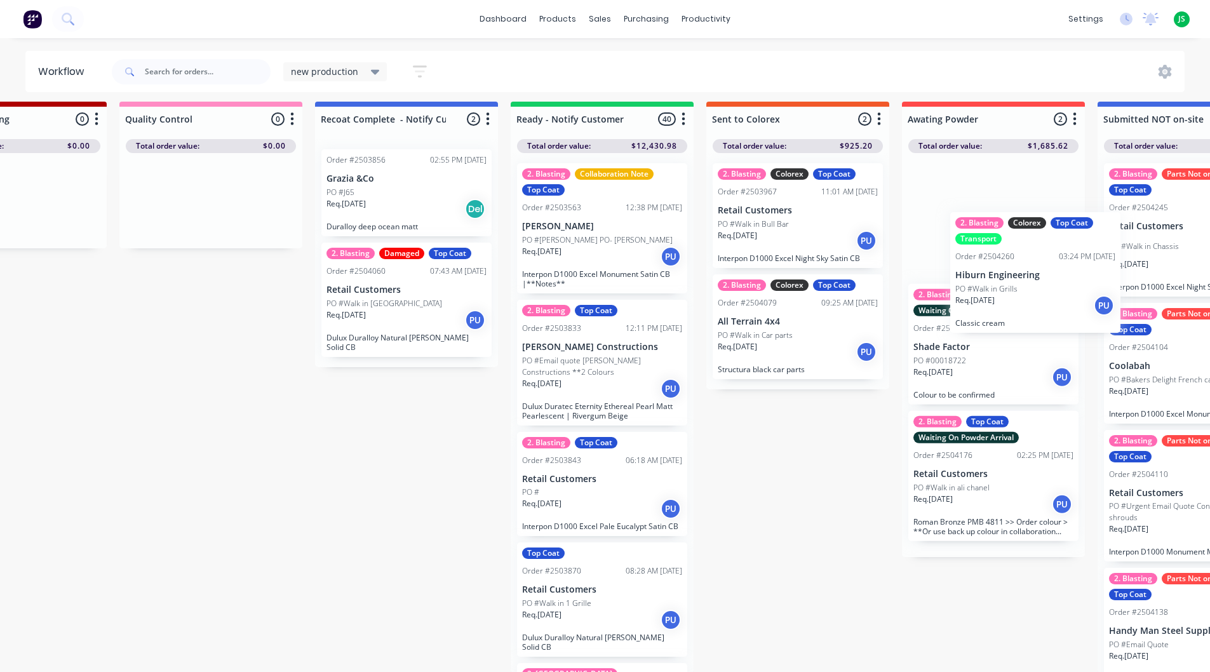
scroll to position [6, 1293]
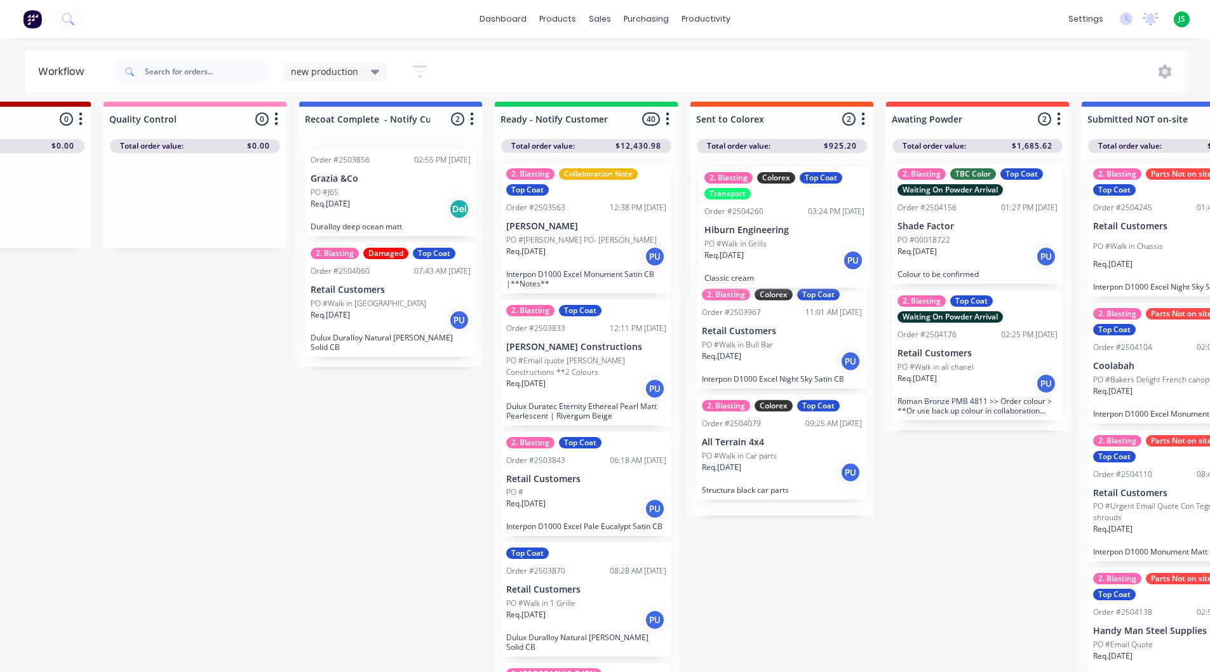
drag, startPoint x: 97, startPoint y: 232, endPoint x: 767, endPoint y: 241, distance: 670.2
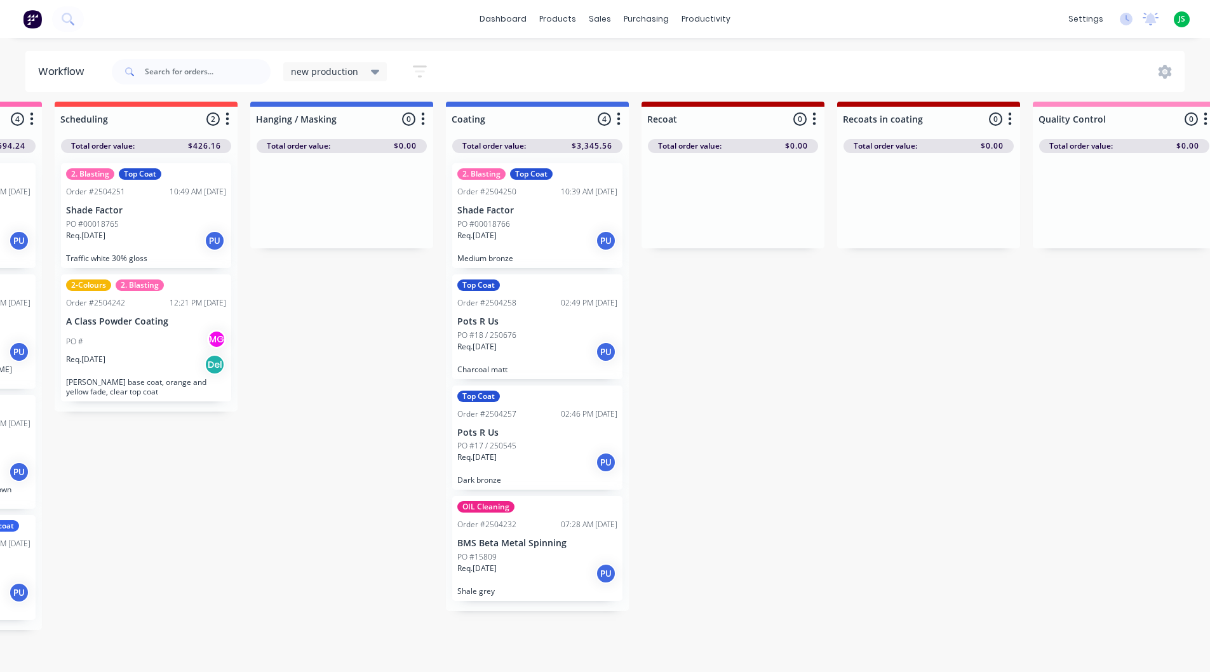
scroll to position [6, 0]
